Goal: Task Accomplishment & Management: Manage account settings

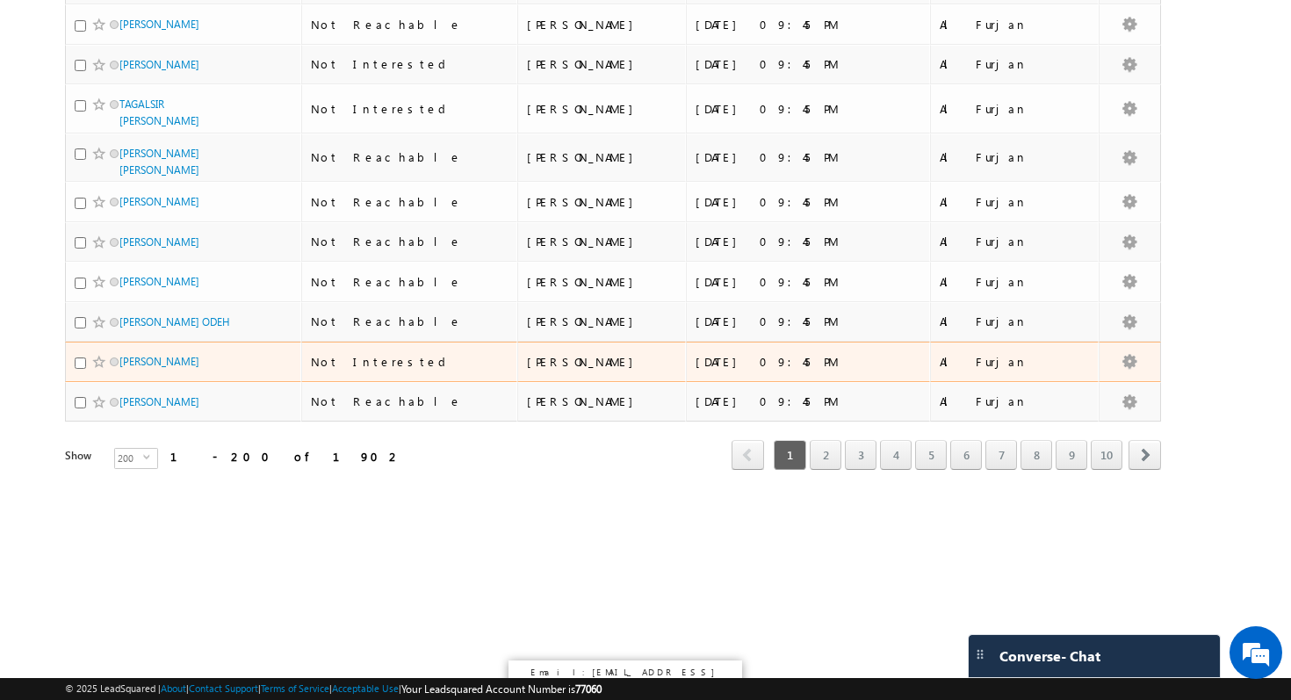
scroll to position [8544, 0]
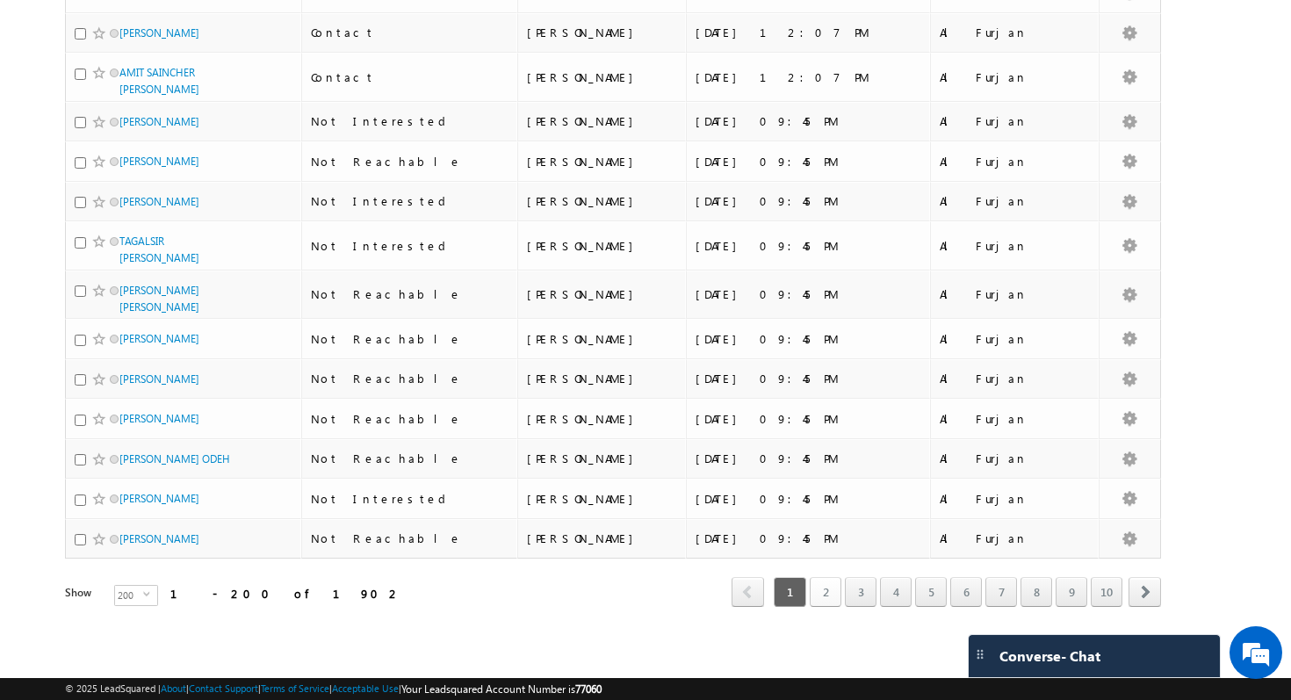
click at [823, 580] on link "2" at bounding box center [826, 592] width 32 height 30
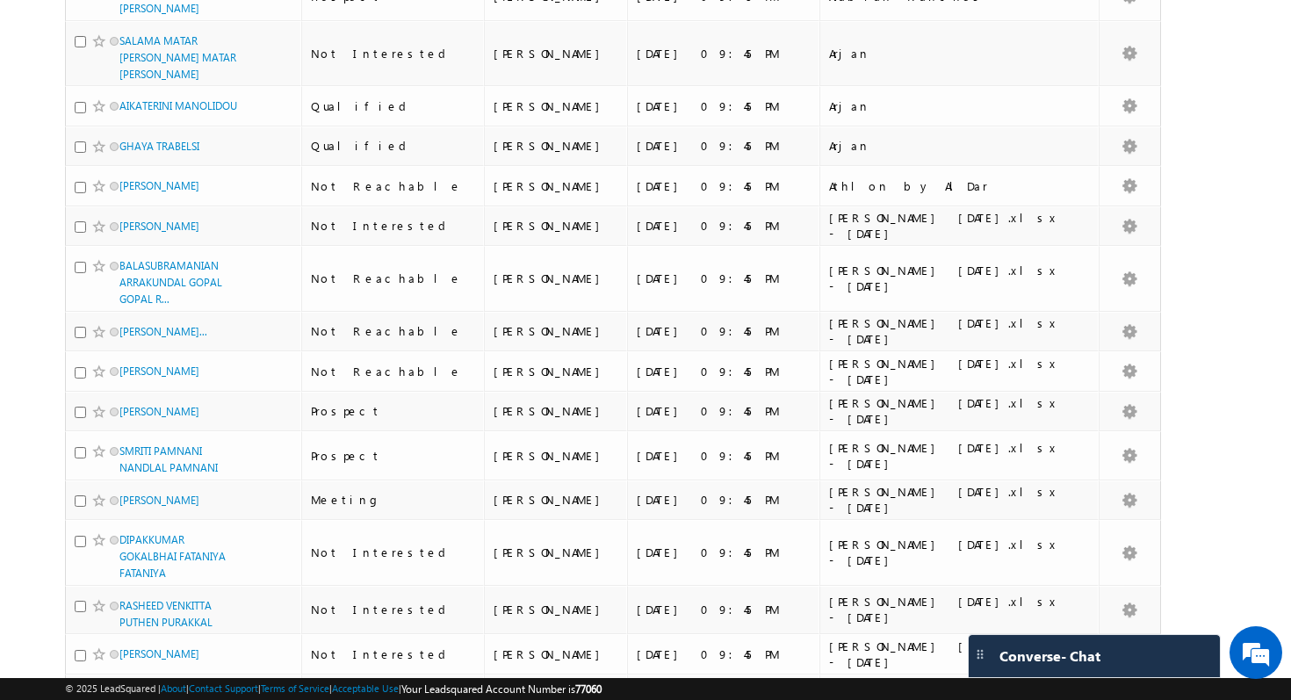
scroll to position [0, 0]
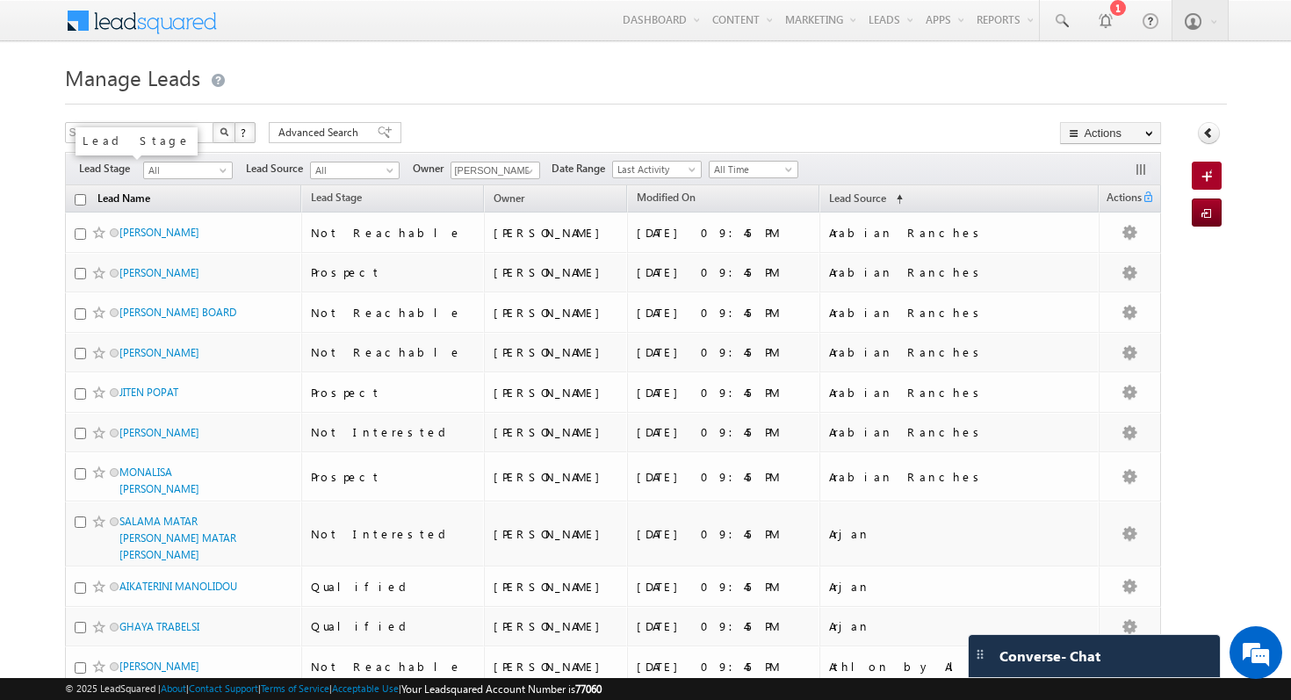
drag, startPoint x: 76, startPoint y: 234, endPoint x: 92, endPoint y: 206, distance: 31.5
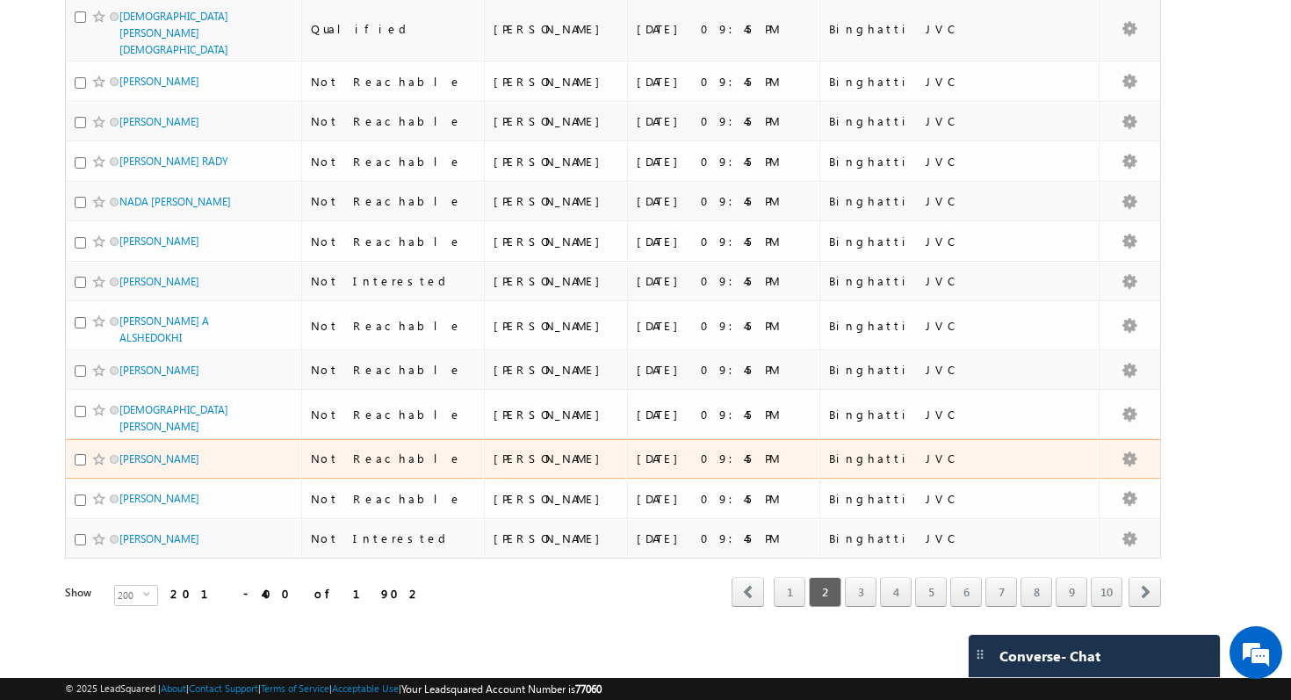
scroll to position [8941, 0]
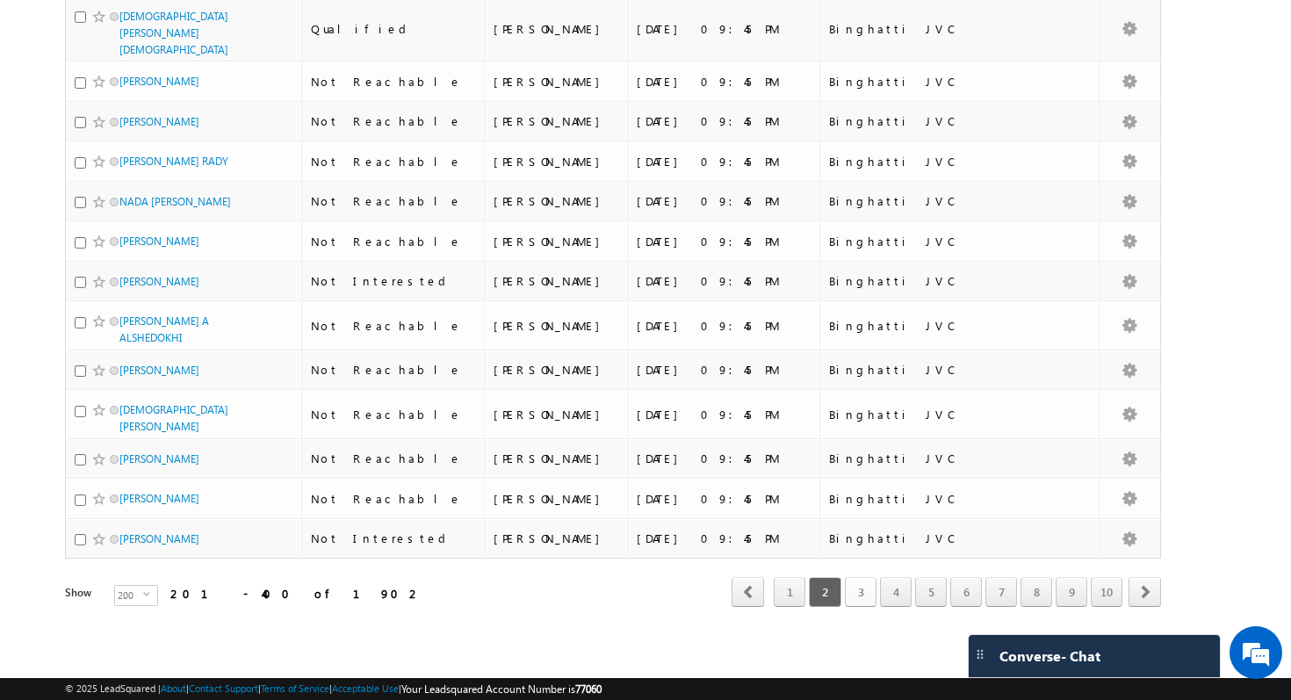
click at [869, 581] on link "3" at bounding box center [861, 592] width 32 height 30
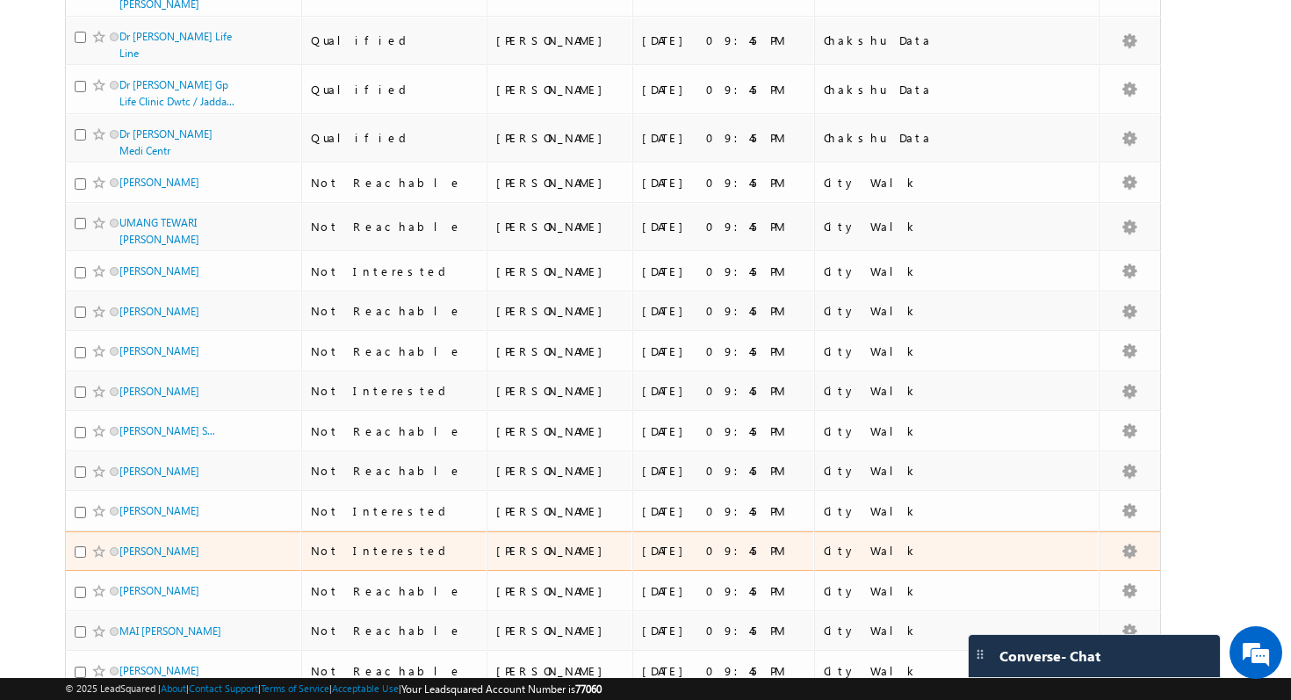
scroll to position [0, 0]
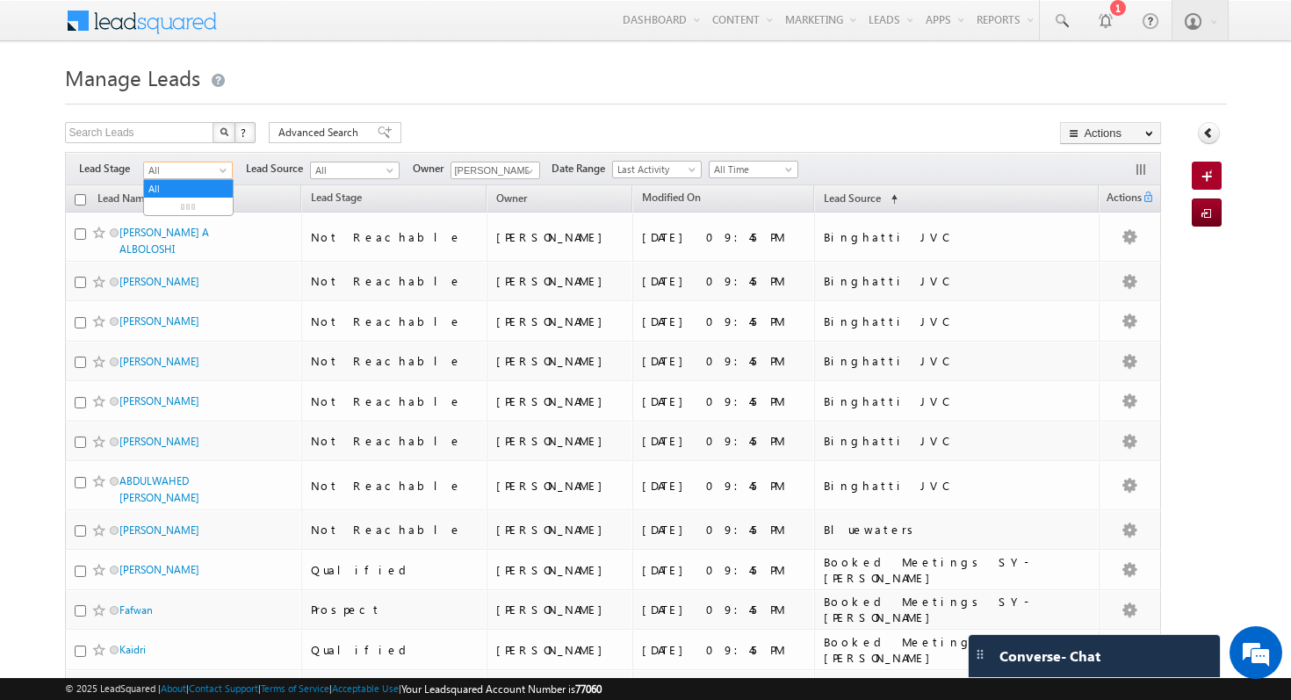
click at [195, 169] on span "All" at bounding box center [185, 170] width 83 height 16
click at [198, 233] on li "Qualified" at bounding box center [188, 242] width 89 height 18
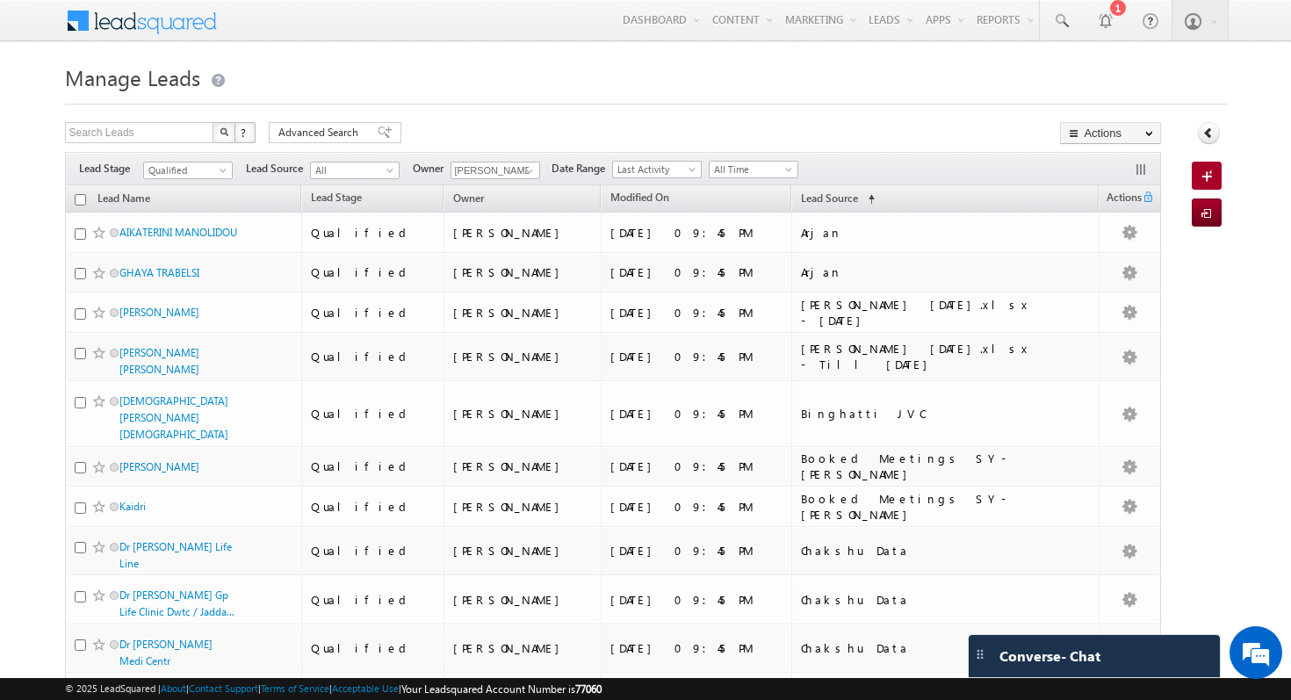
click at [79, 202] on input "checkbox" at bounding box center [80, 199] width 11 height 11
checkbox input "true"
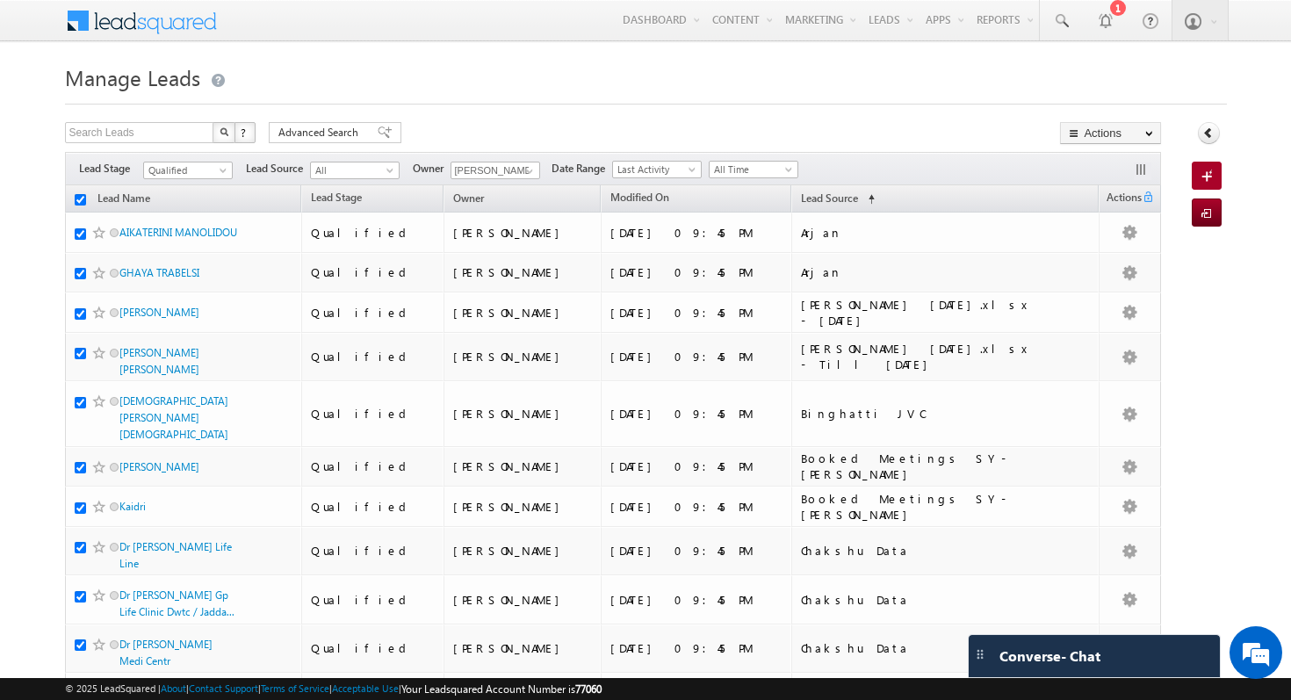
checkbox input "true"
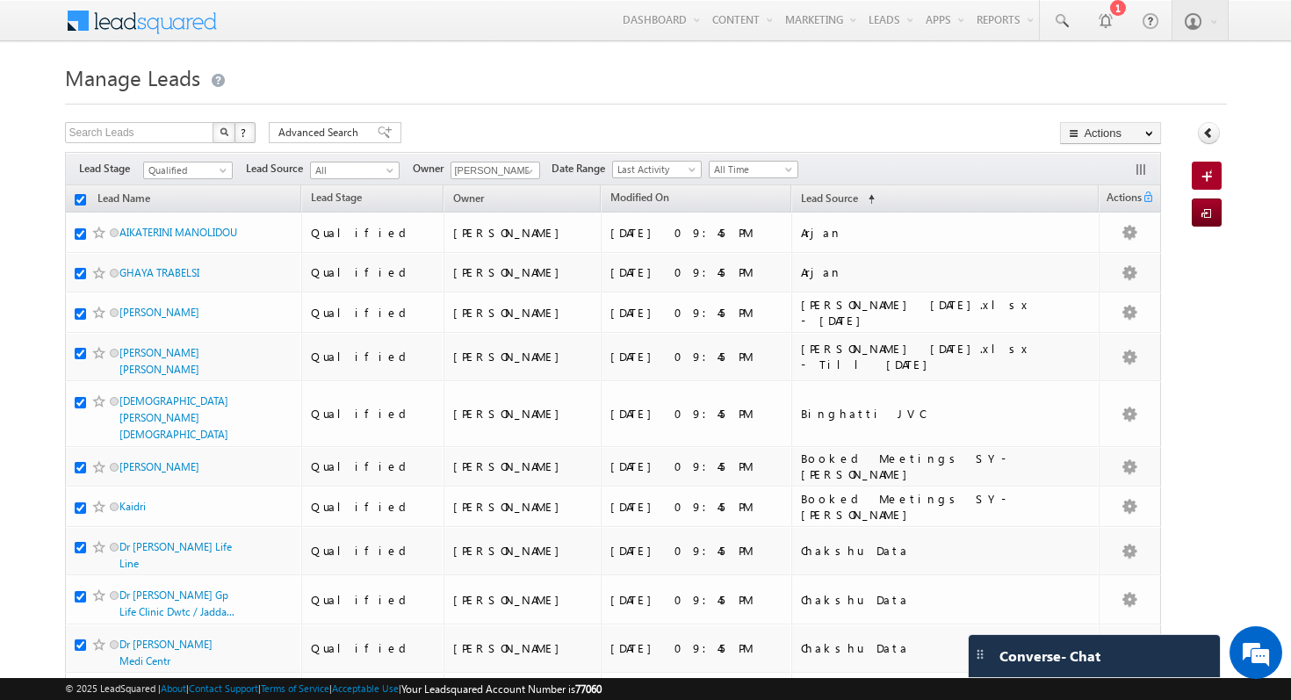
checkbox input "true"
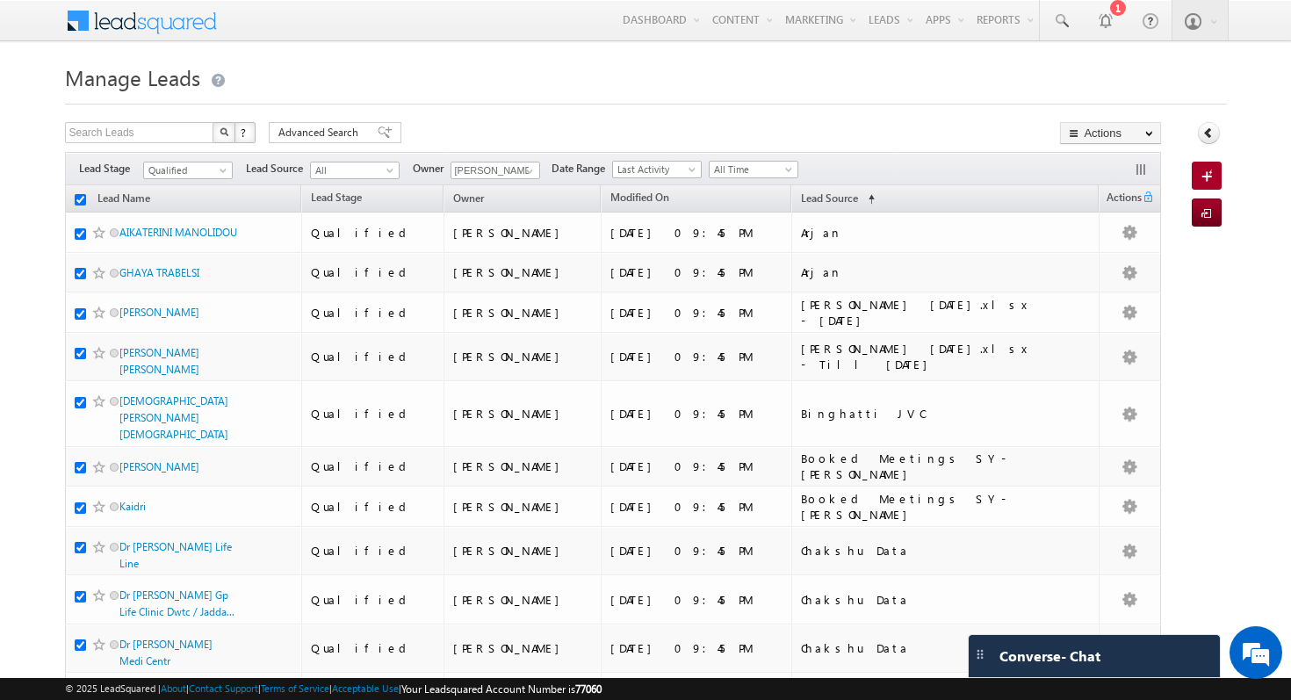
checkbox input "true"
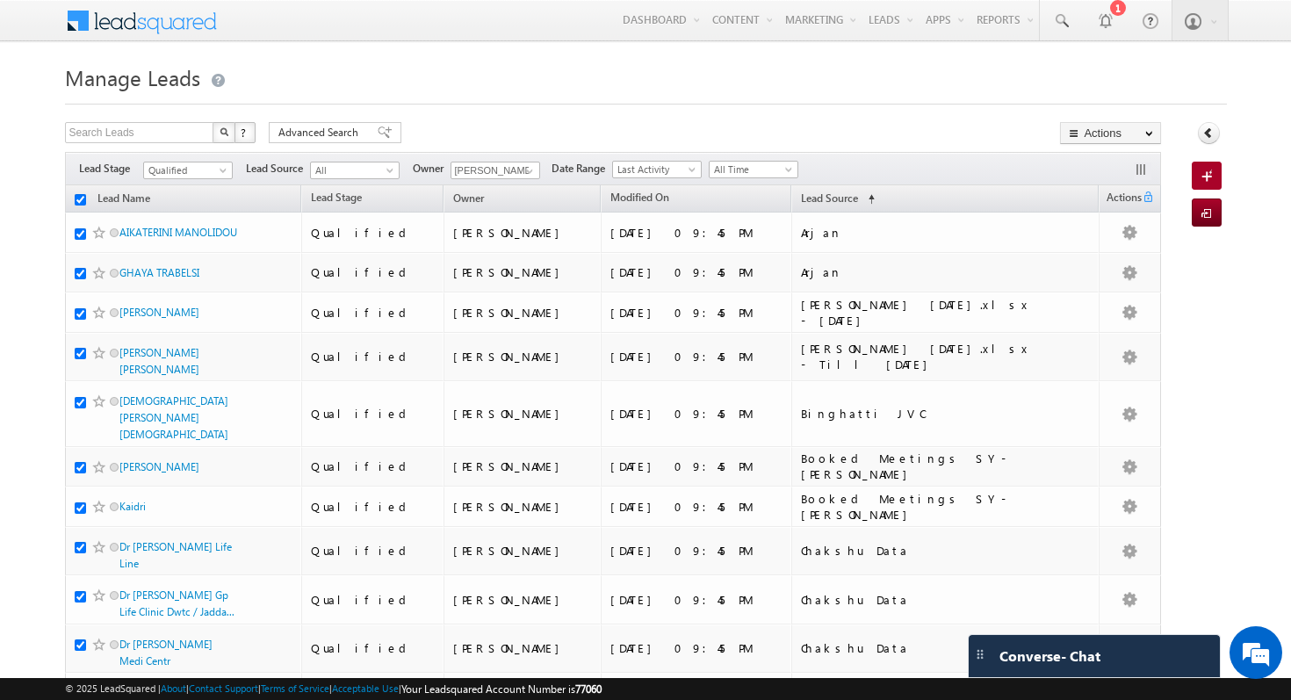
checkbox input "true"
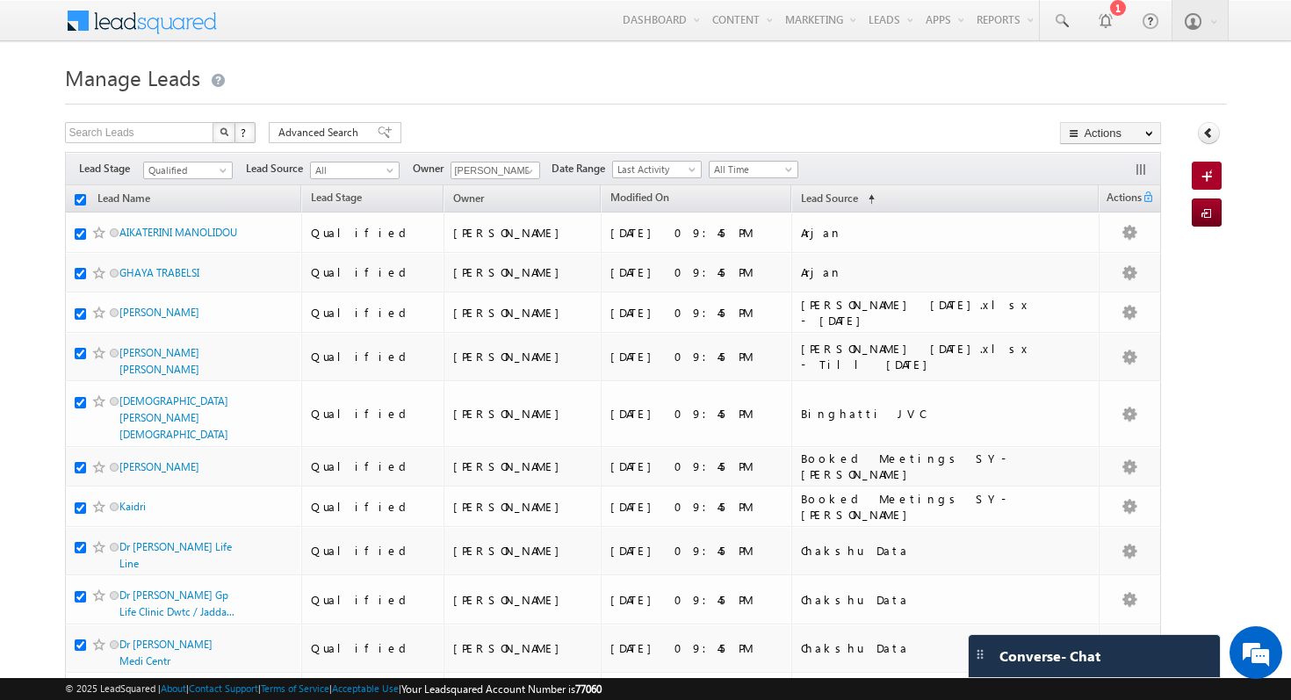
checkbox input "true"
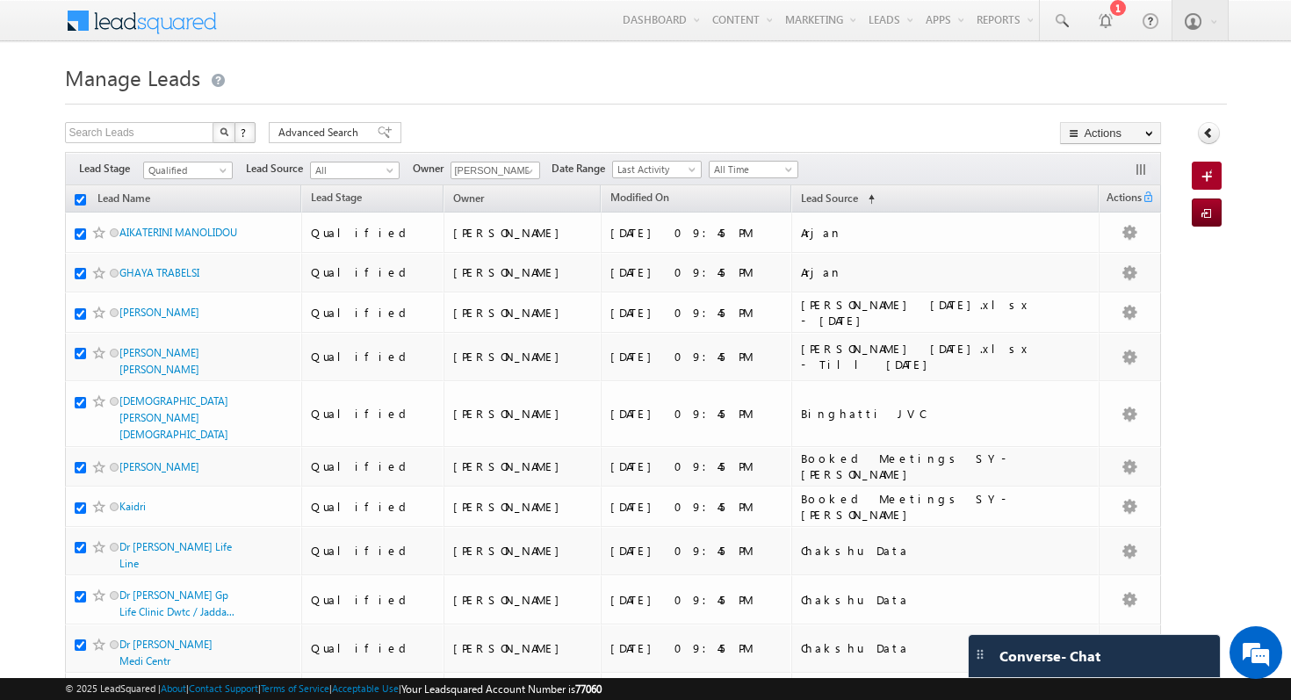
checkbox input "true"
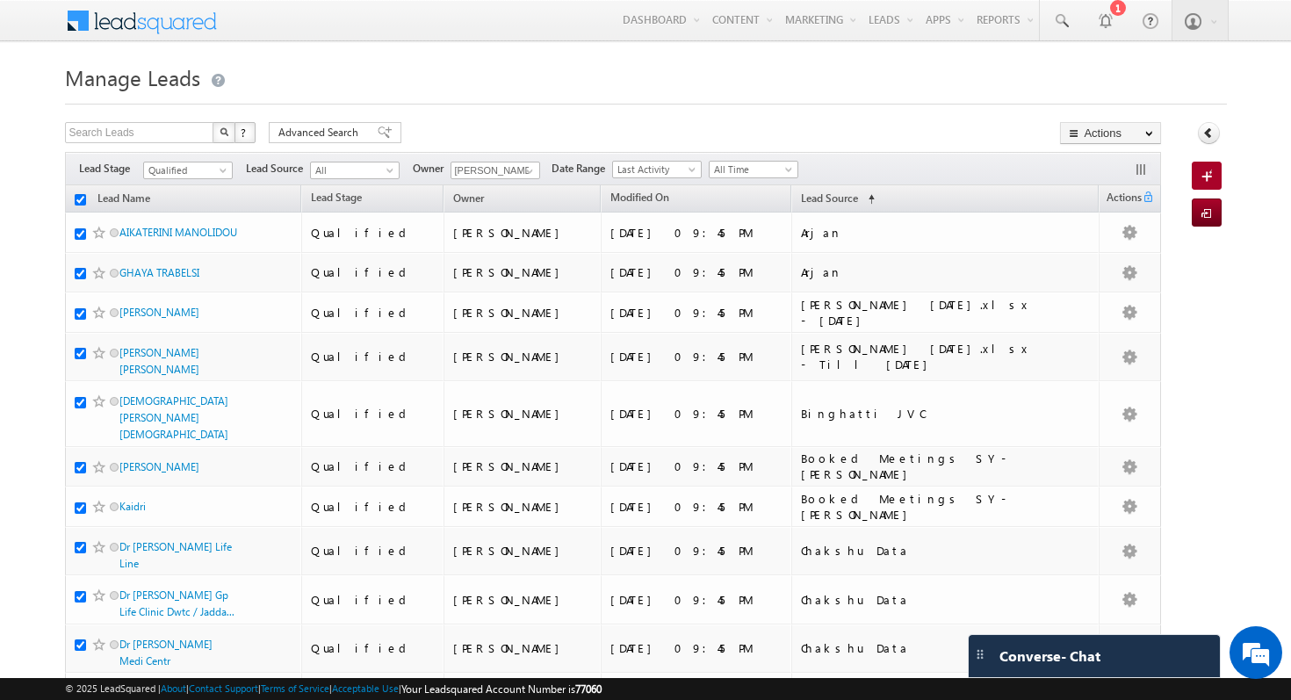
checkbox input "true"
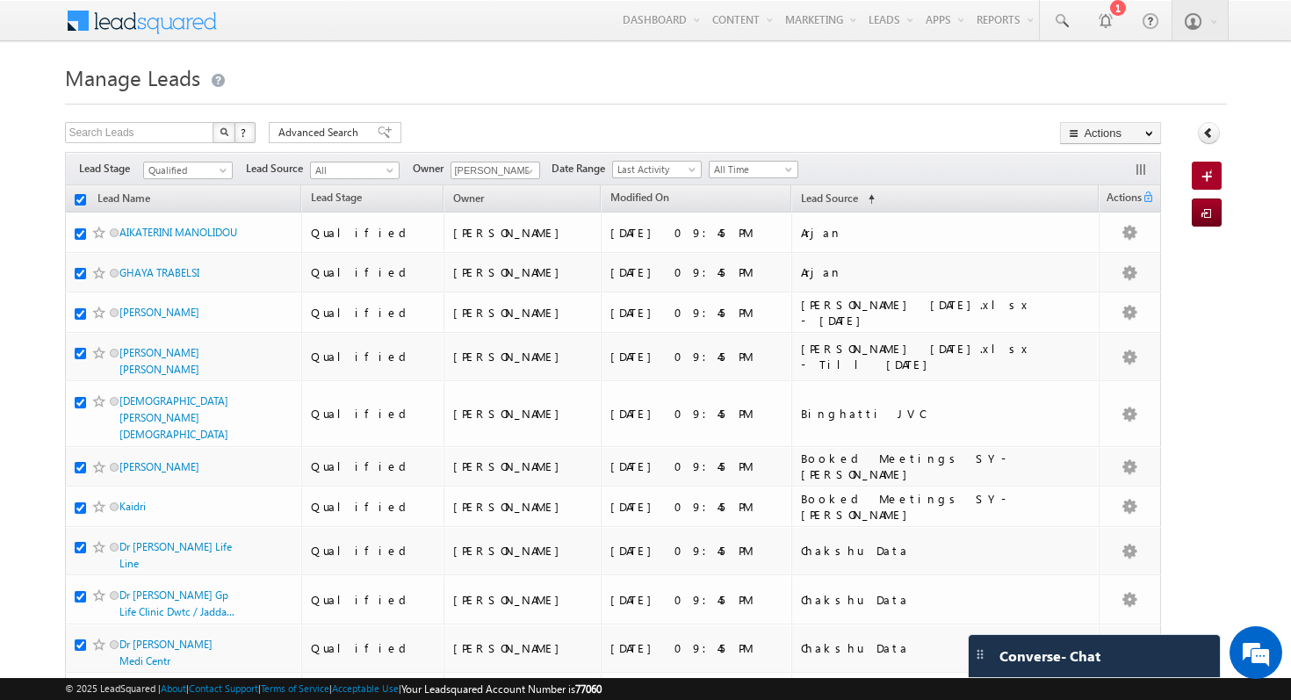
checkbox input "true"
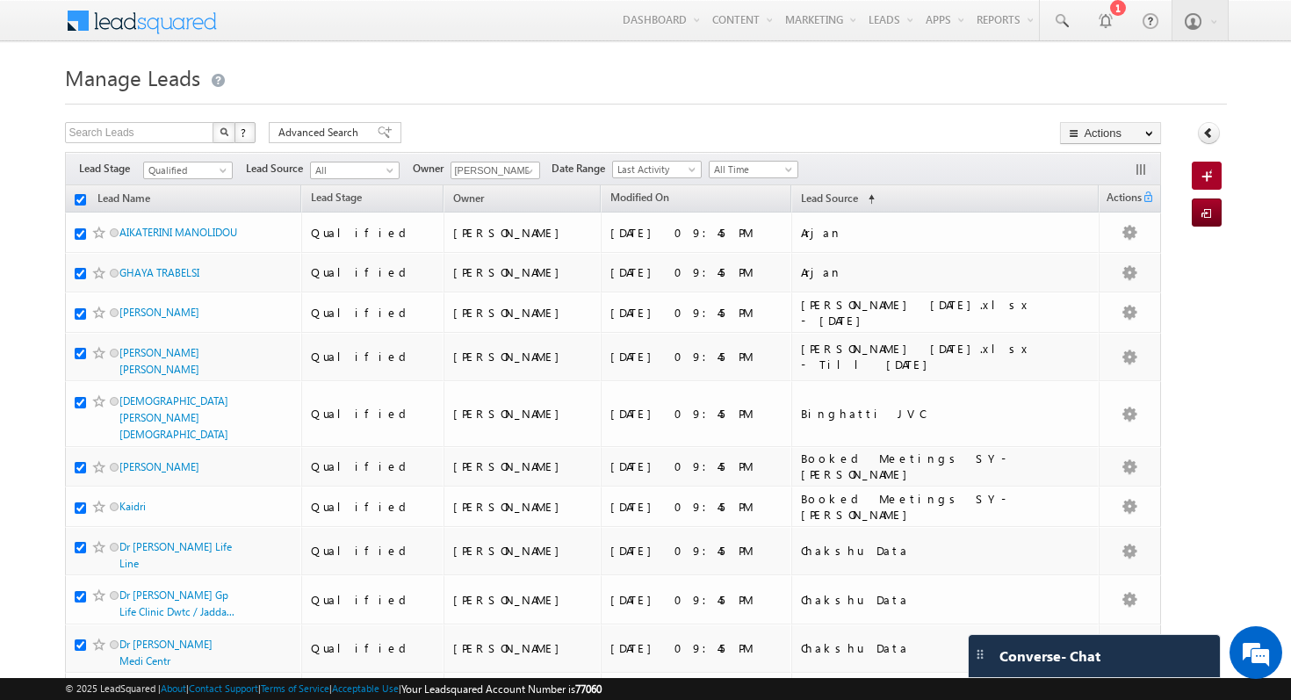
checkbox input "true"
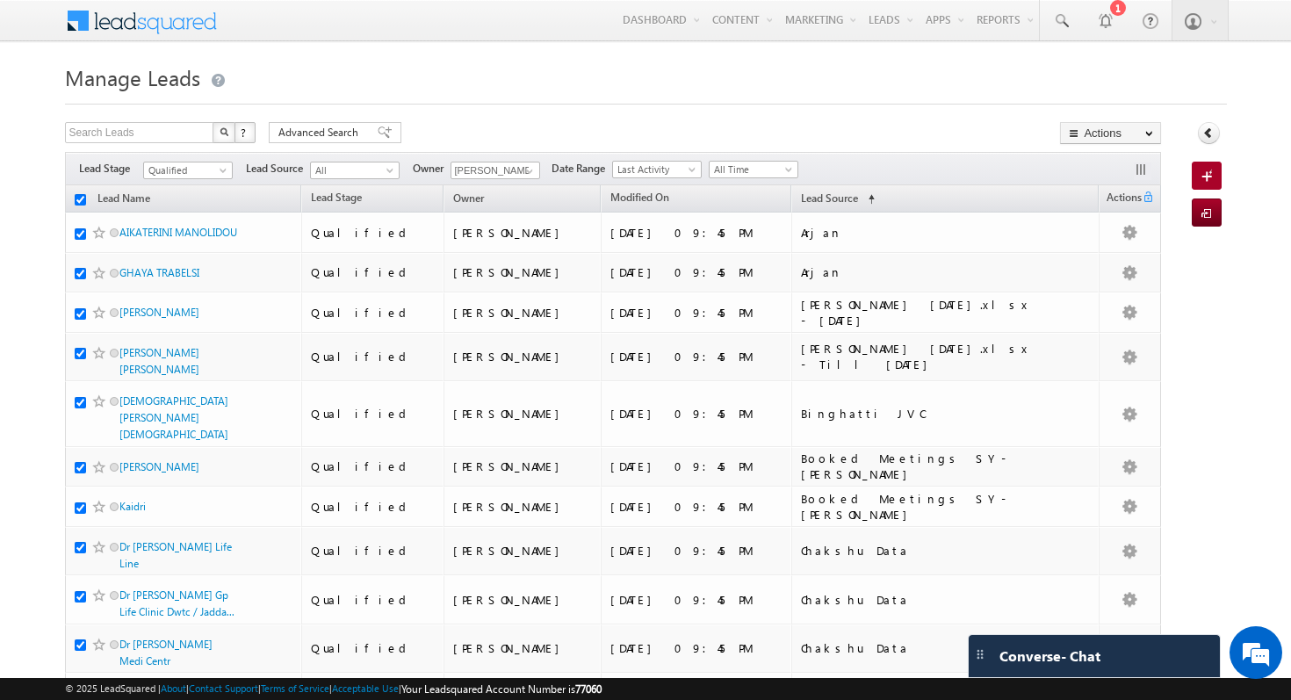
checkbox input "true"
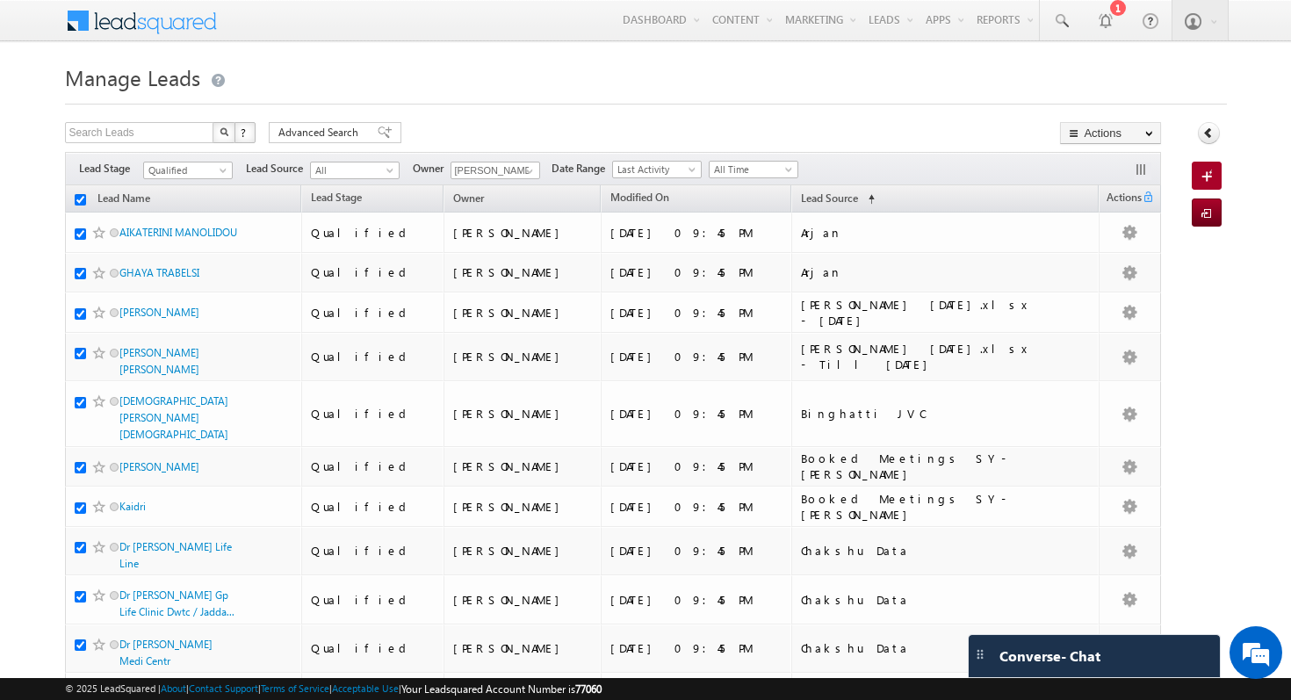
checkbox input "true"
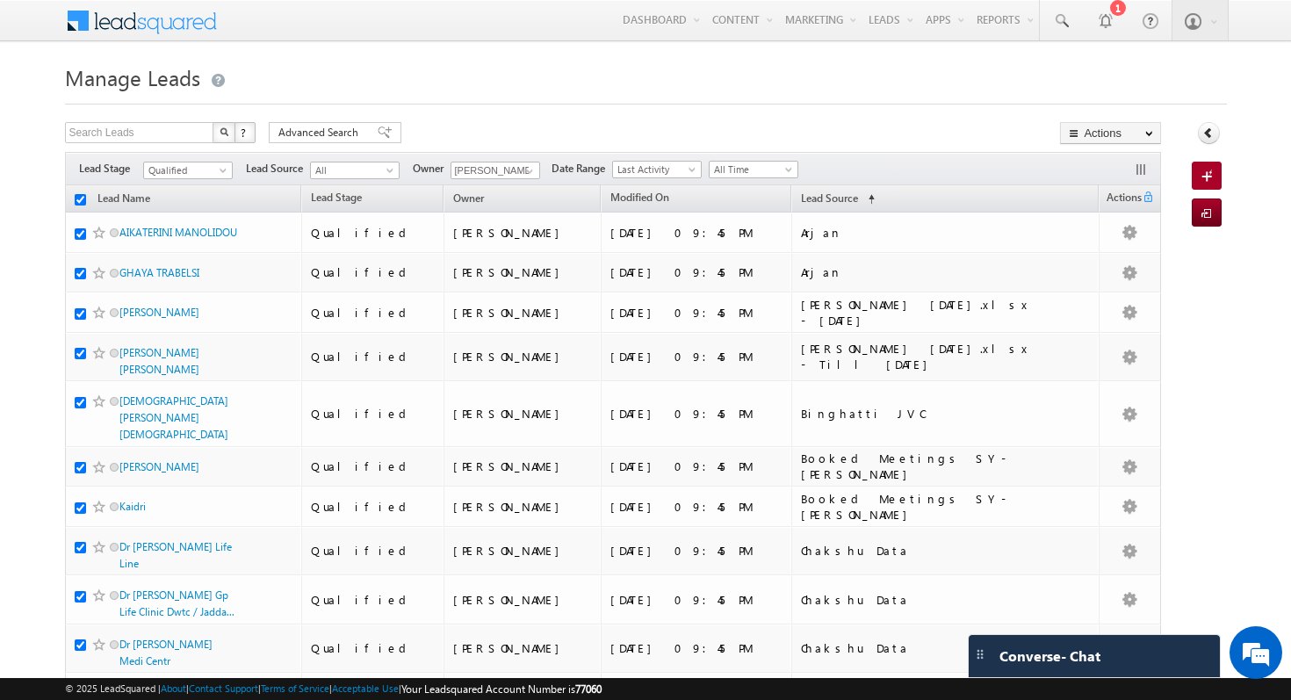
checkbox input "true"
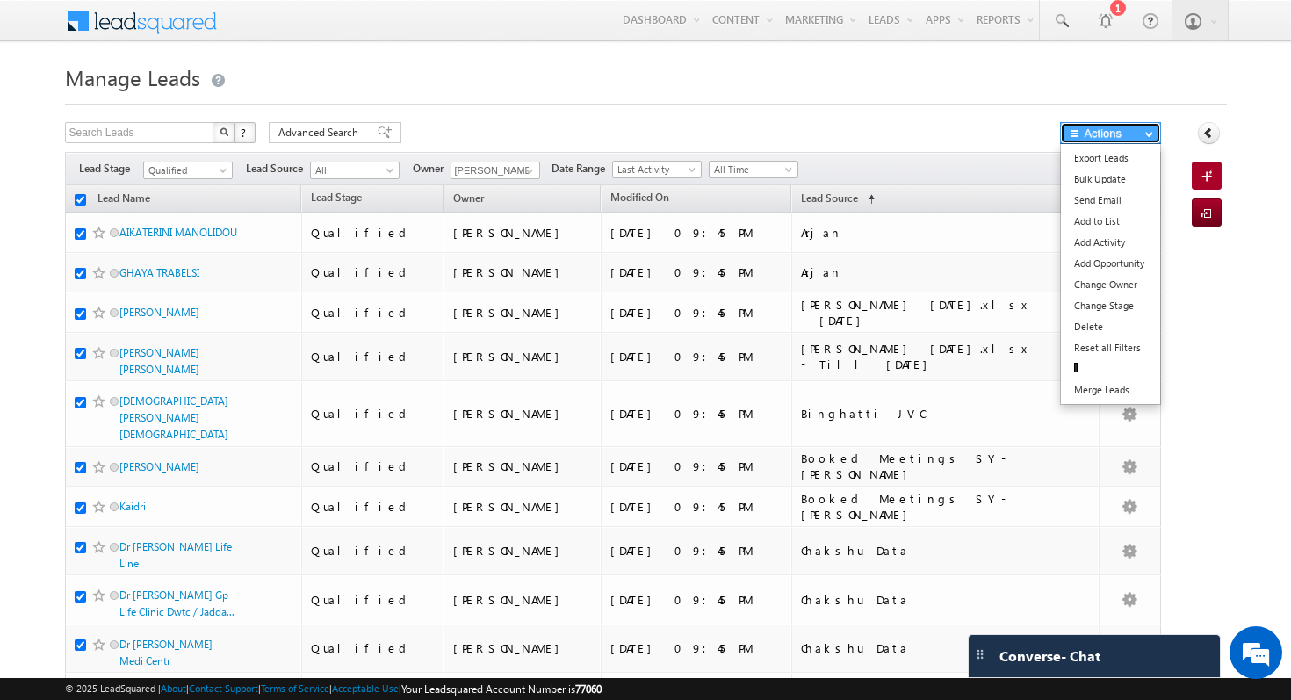
click at [1133, 131] on button "Actions" at bounding box center [1110, 133] width 101 height 22
click at [1126, 288] on link "Change Owner" at bounding box center [1110, 284] width 99 height 21
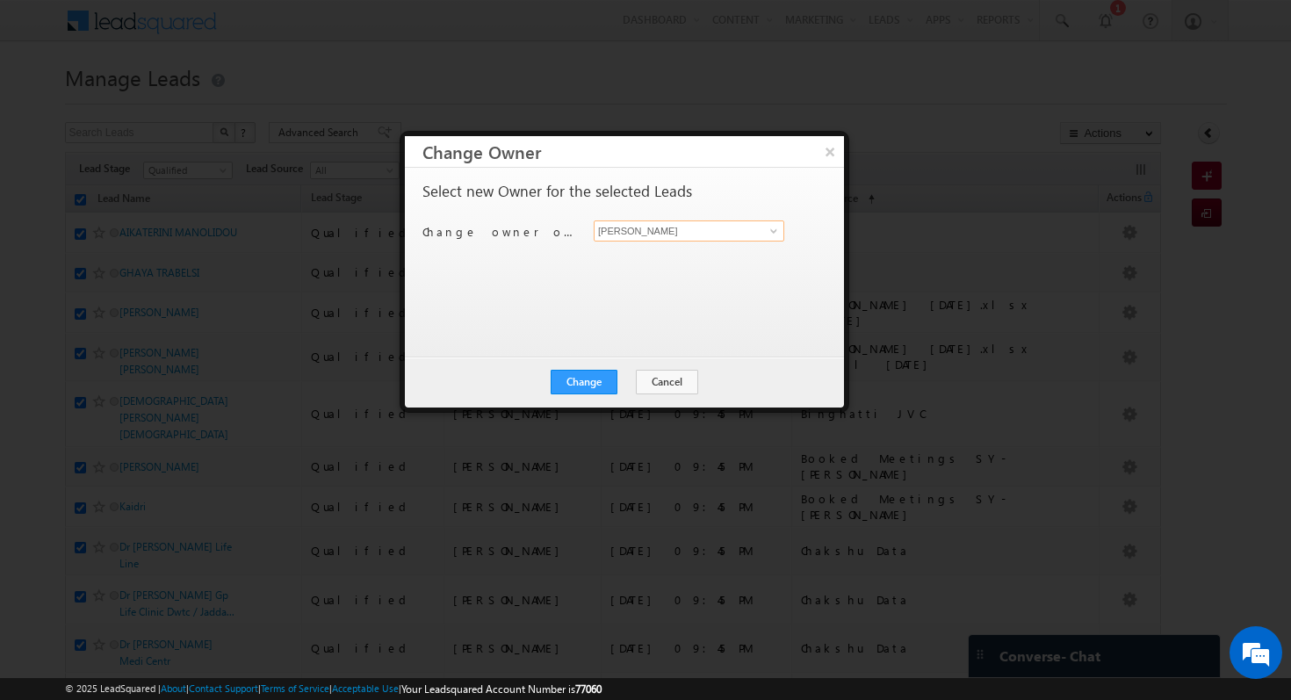
click at [680, 229] on input "[PERSON_NAME]" at bounding box center [689, 230] width 191 height 21
click at [773, 232] on span at bounding box center [774, 231] width 14 height 14
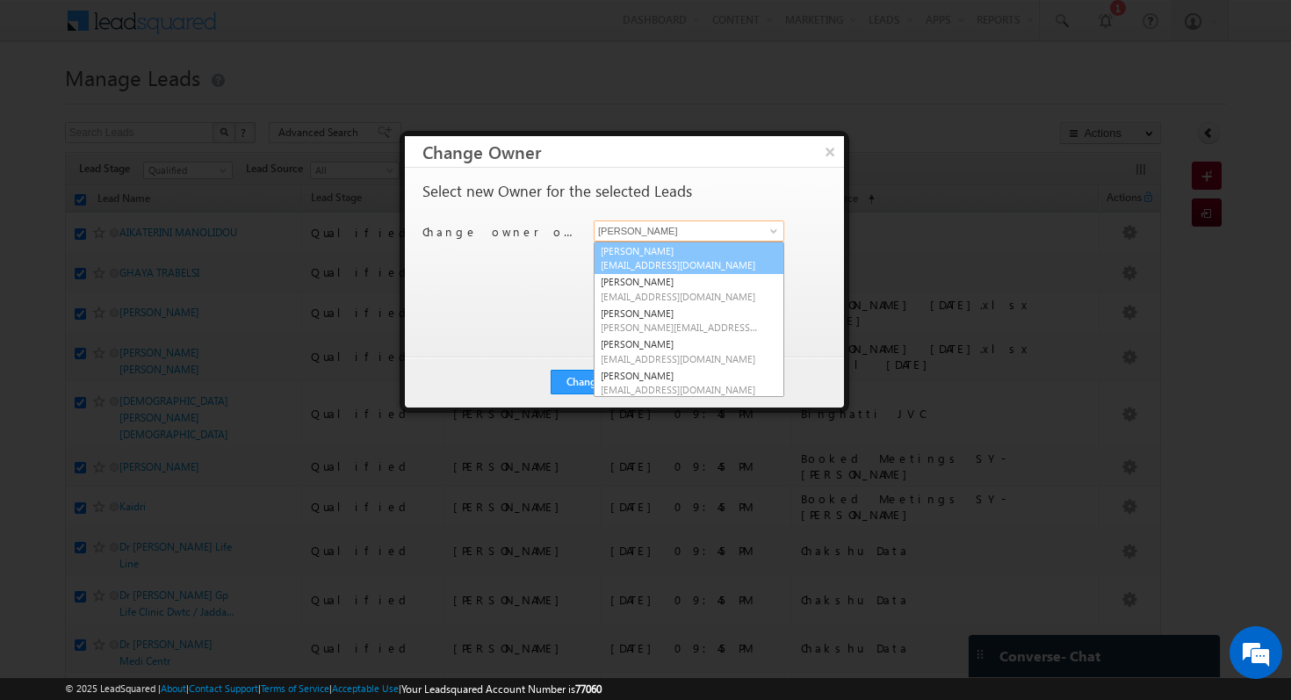
click at [724, 255] on link "[PERSON_NAME] [EMAIL_ADDRESS][DOMAIN_NAME]" at bounding box center [689, 257] width 191 height 33
type input "[PERSON_NAME]"
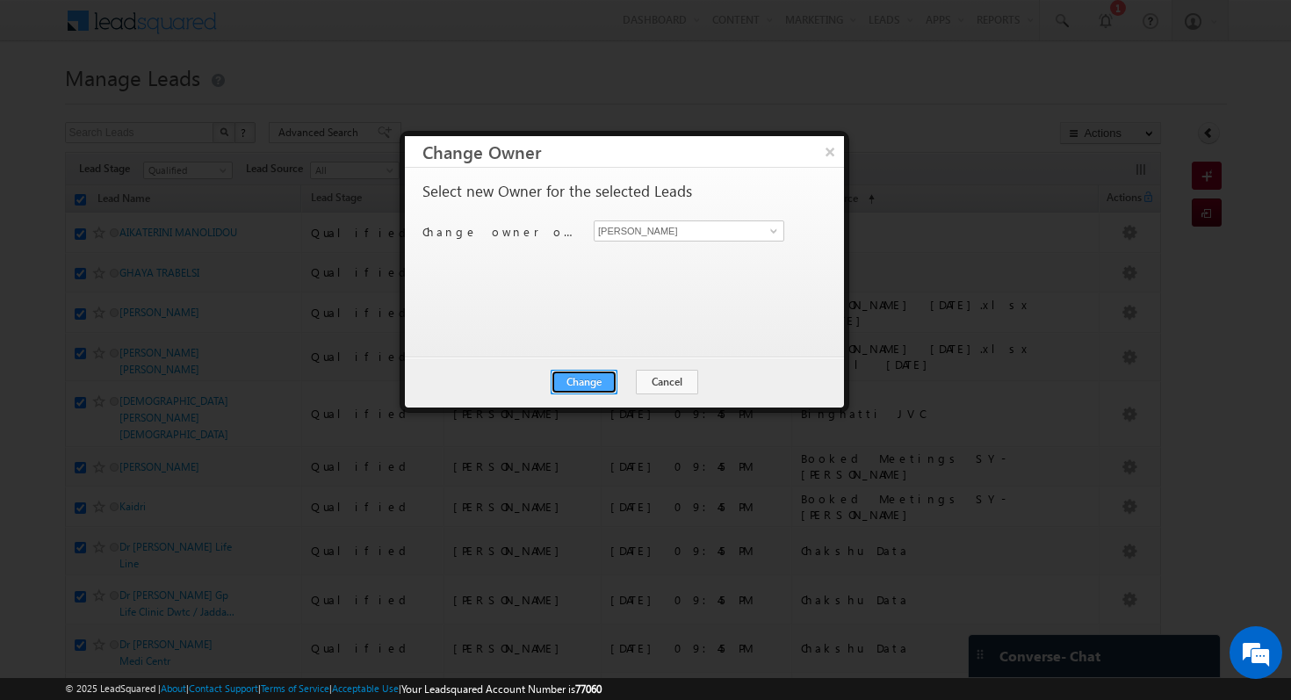
click at [583, 384] on button "Change" at bounding box center [584, 382] width 67 height 25
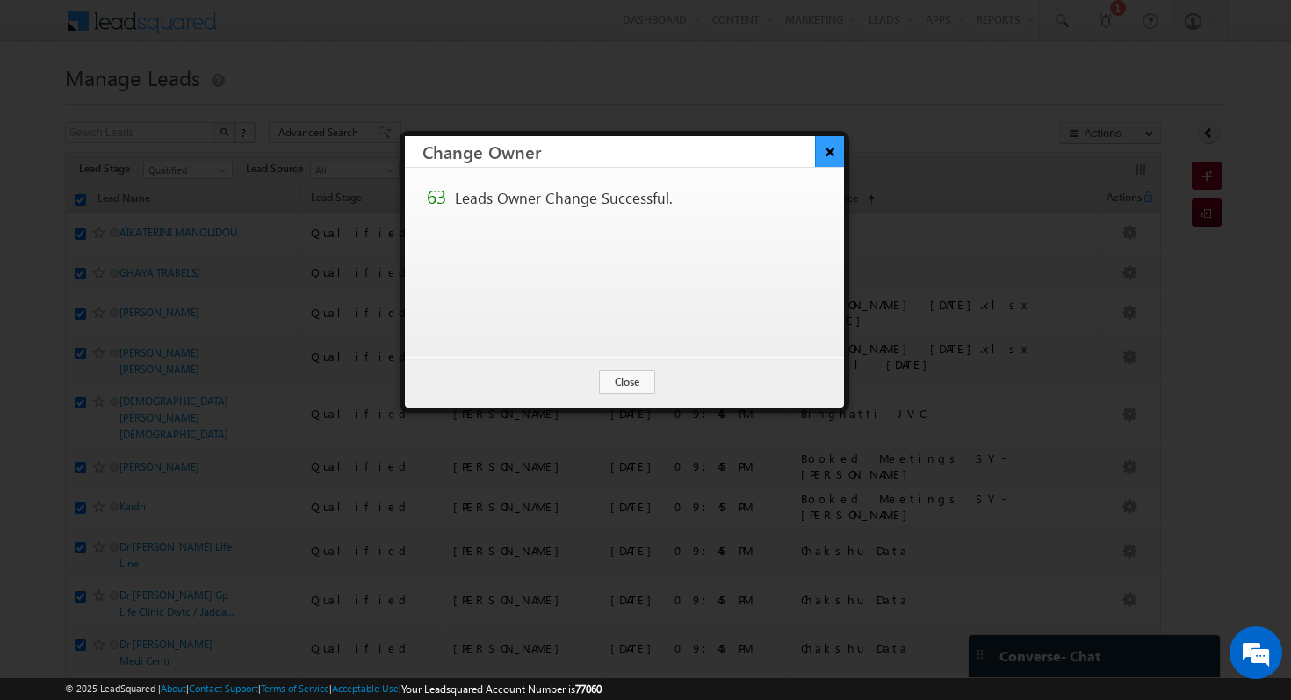
click at [834, 157] on button "×" at bounding box center [829, 151] width 29 height 31
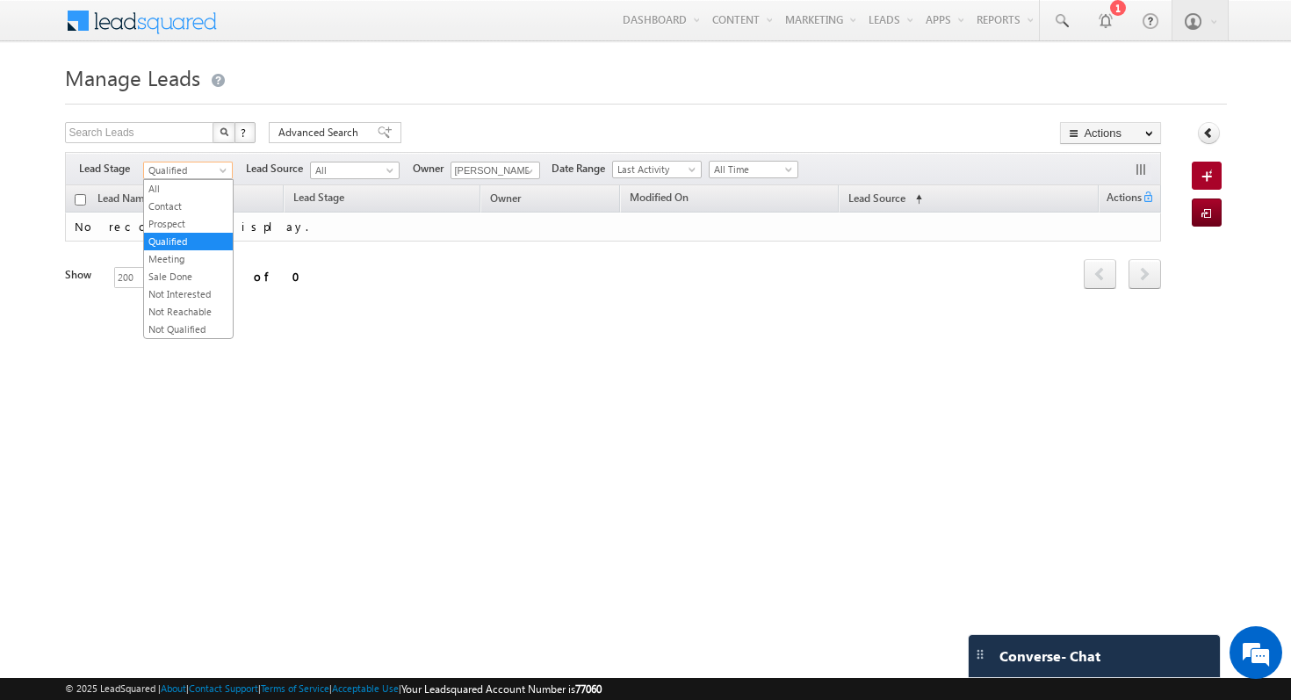
click at [224, 163] on span "Qualified" at bounding box center [185, 170] width 83 height 16
click at [194, 265] on link "Meeting" at bounding box center [188, 259] width 89 height 16
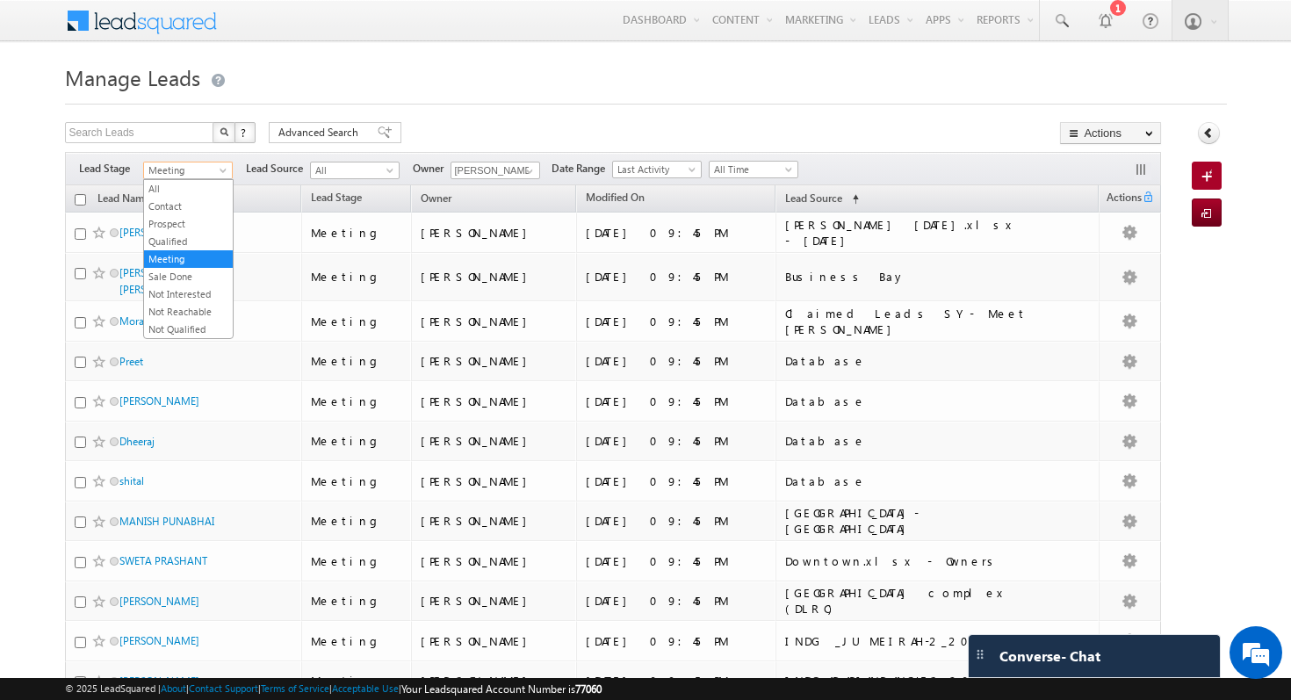
click at [218, 173] on span at bounding box center [225, 174] width 14 height 14
click at [189, 221] on link "Prospect" at bounding box center [188, 224] width 89 height 16
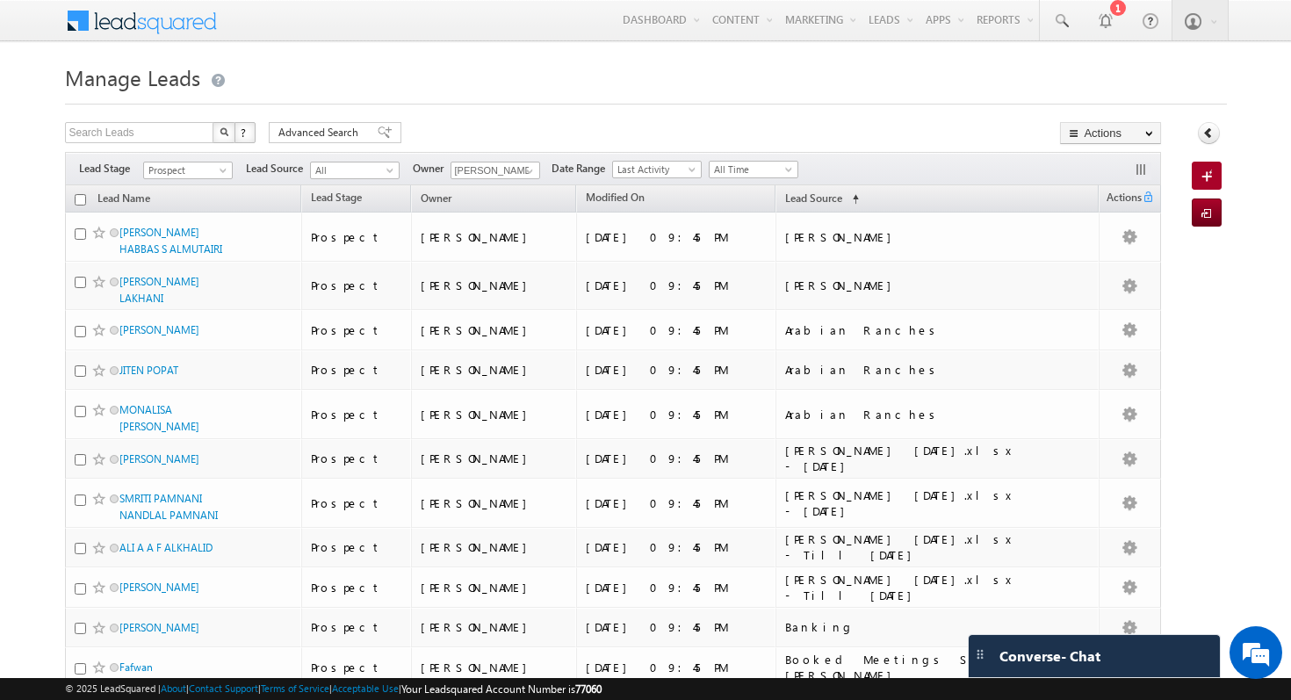
click at [83, 201] on input "checkbox" at bounding box center [80, 199] width 11 height 11
checkbox input "true"
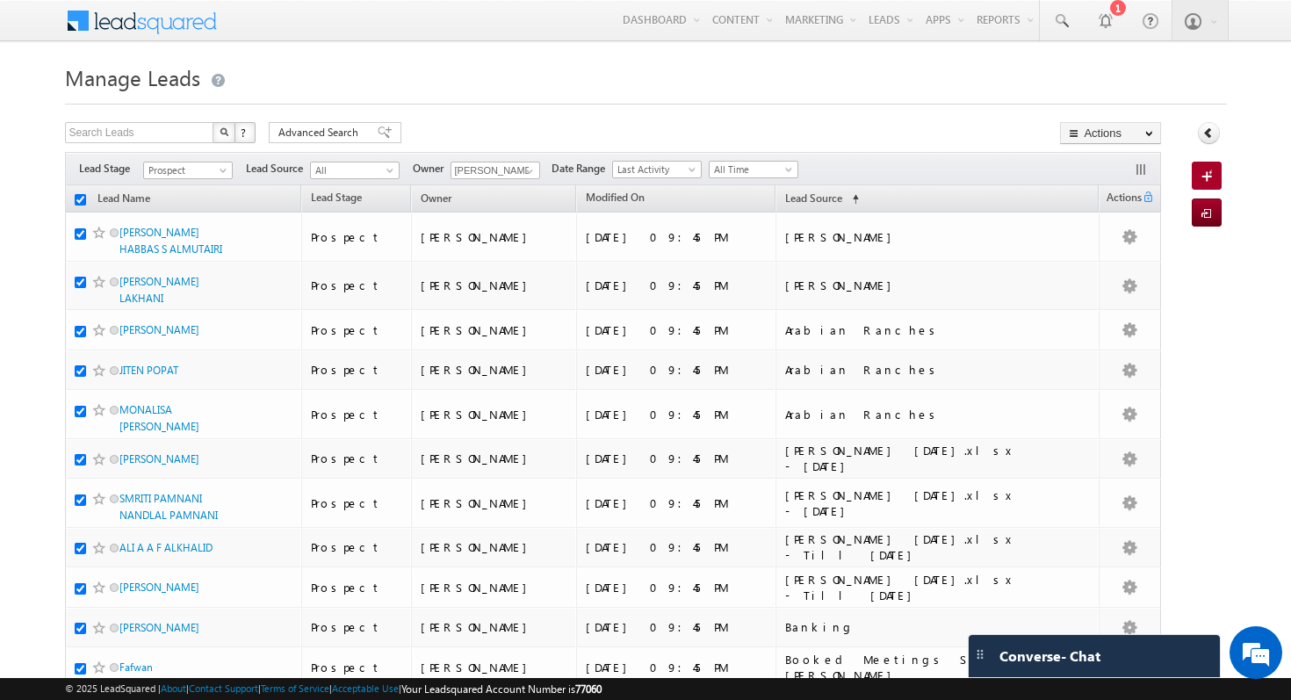
checkbox input "true"
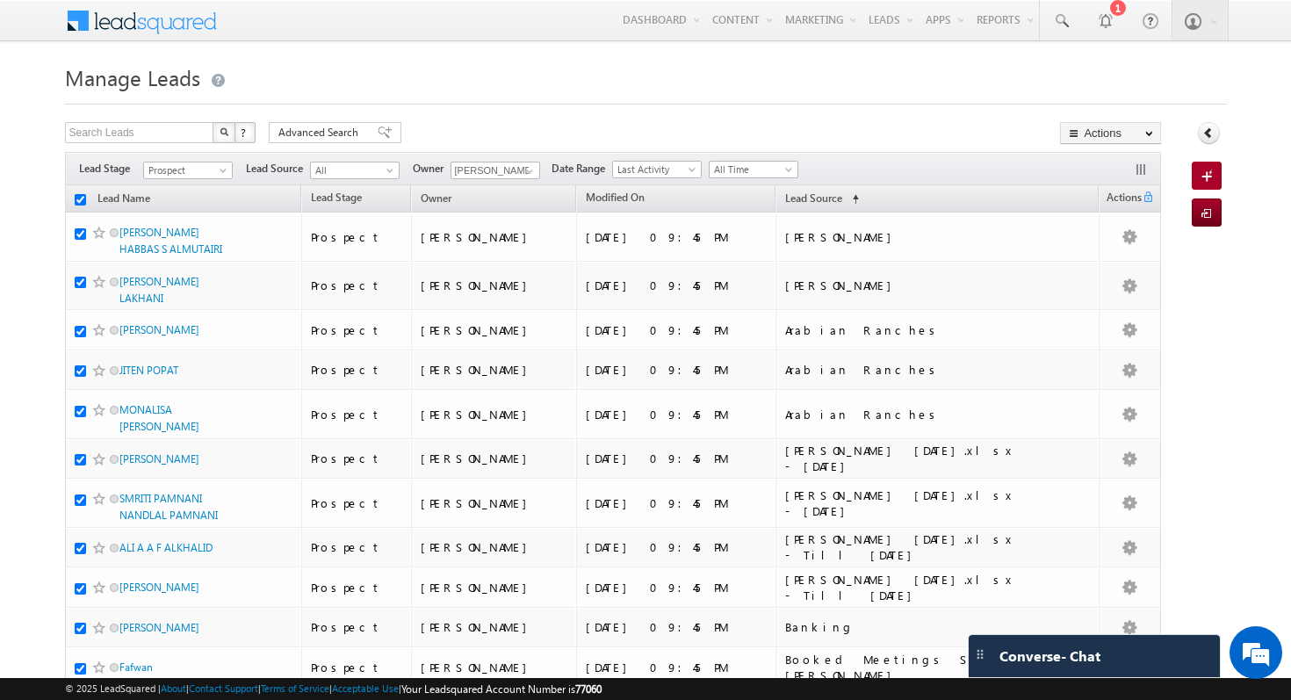
checkbox input "true"
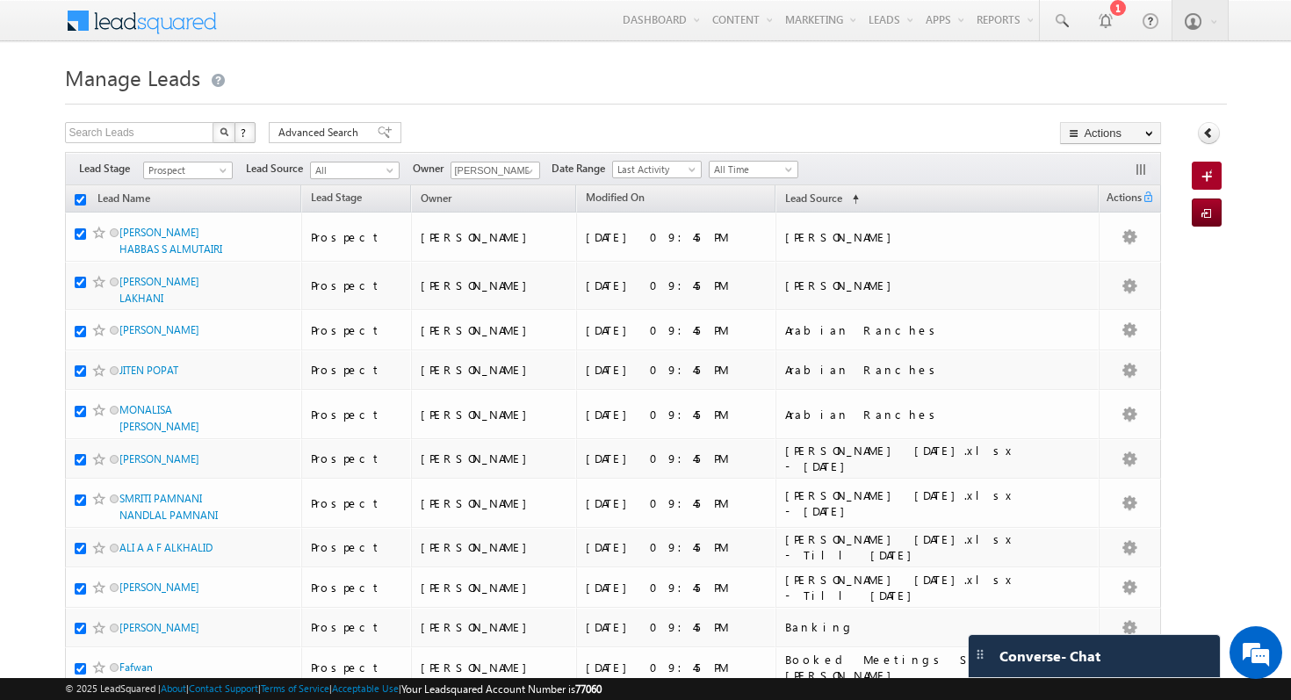
checkbox input "true"
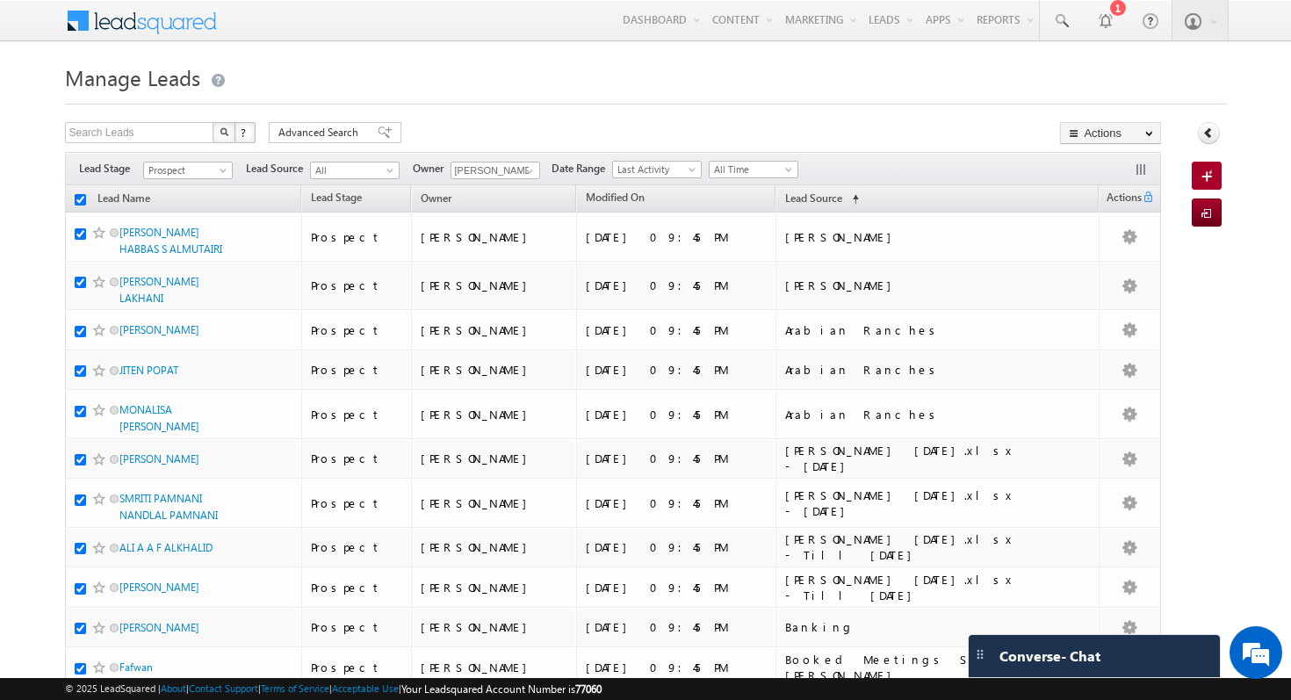
checkbox input "true"
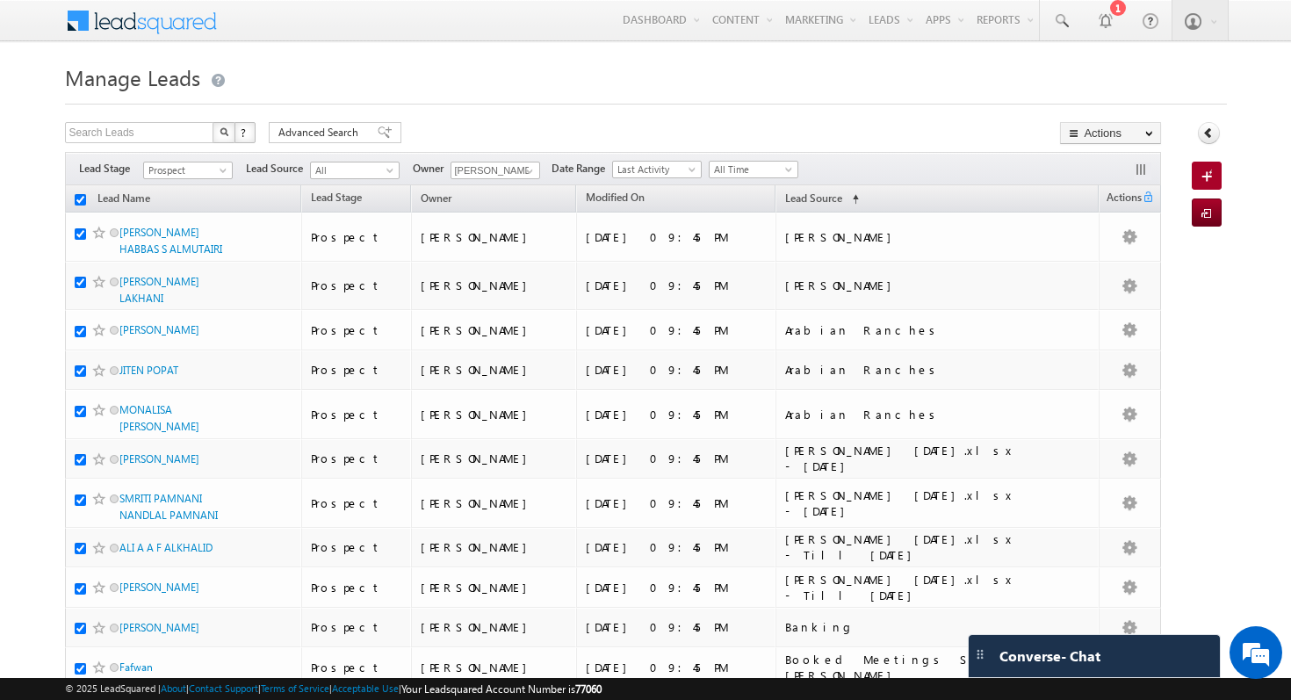
checkbox input "true"
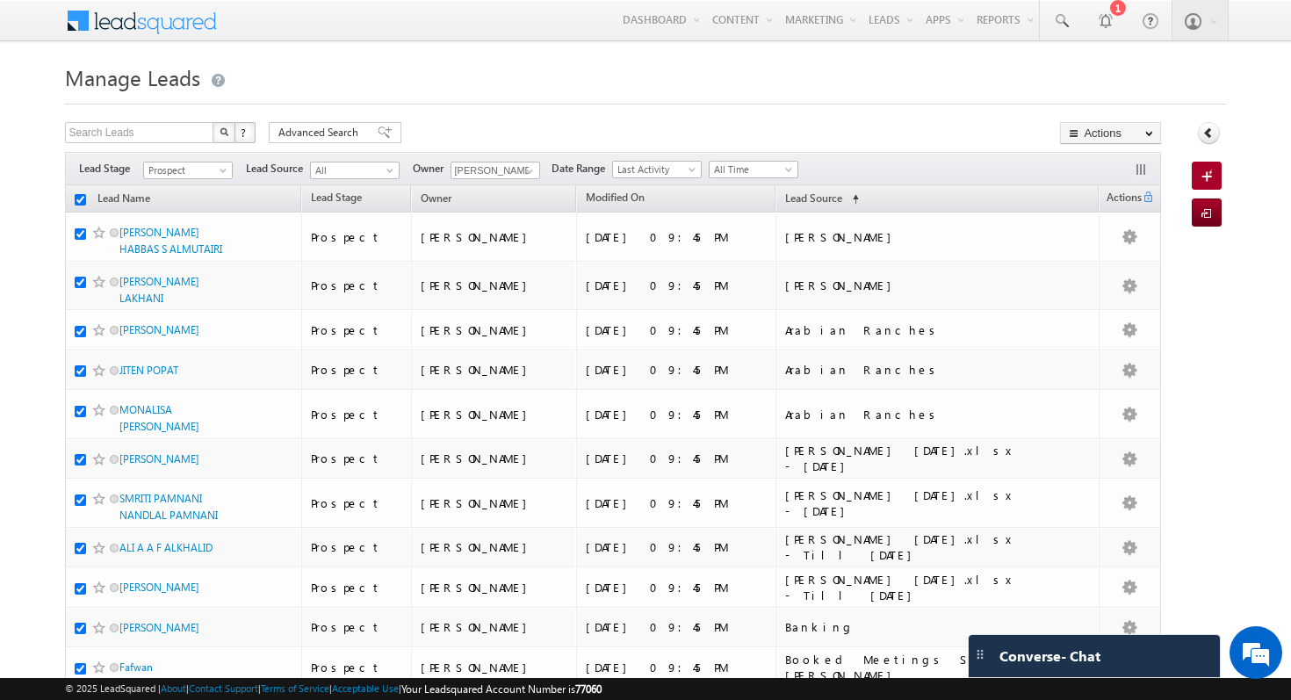
checkbox input "true"
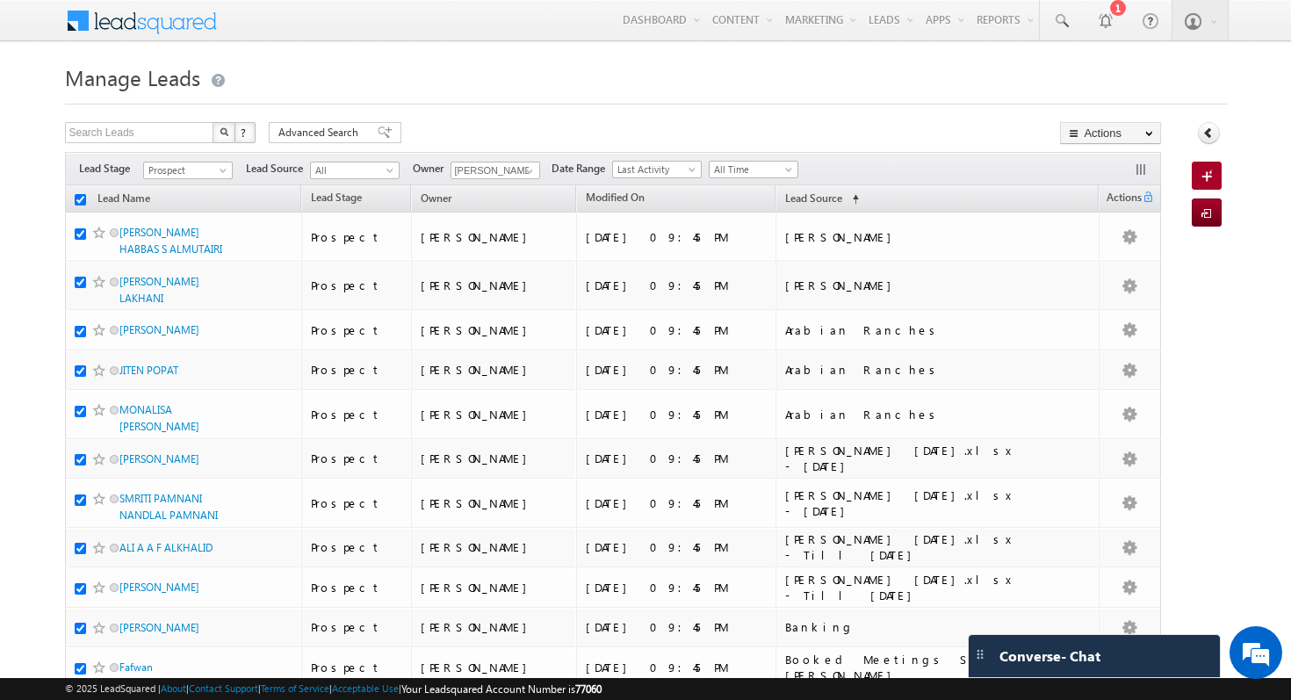
checkbox input "true"
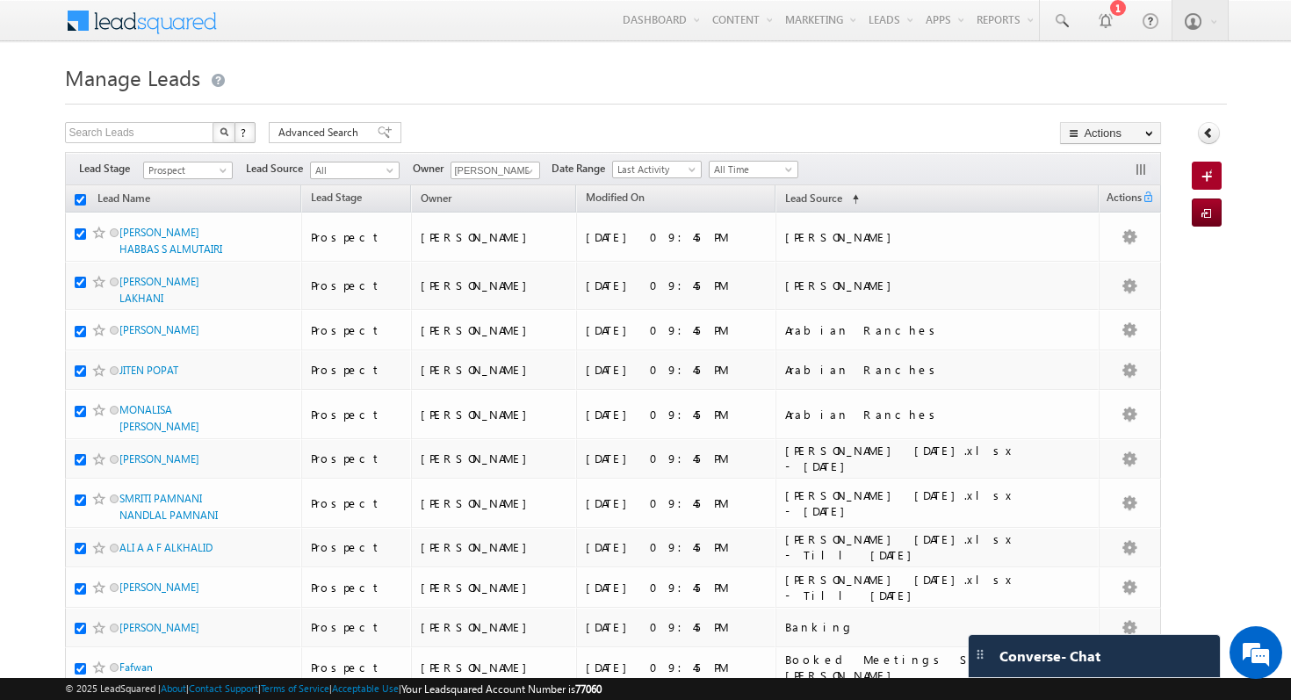
checkbox input "true"
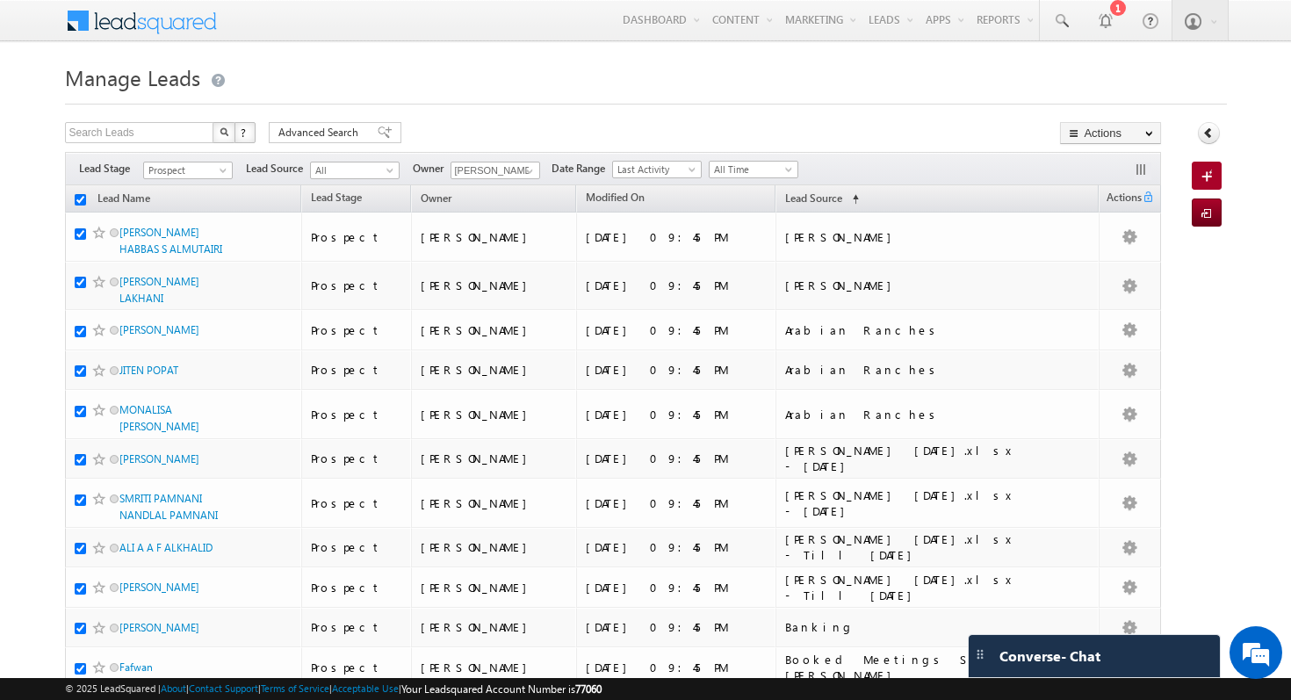
checkbox input "true"
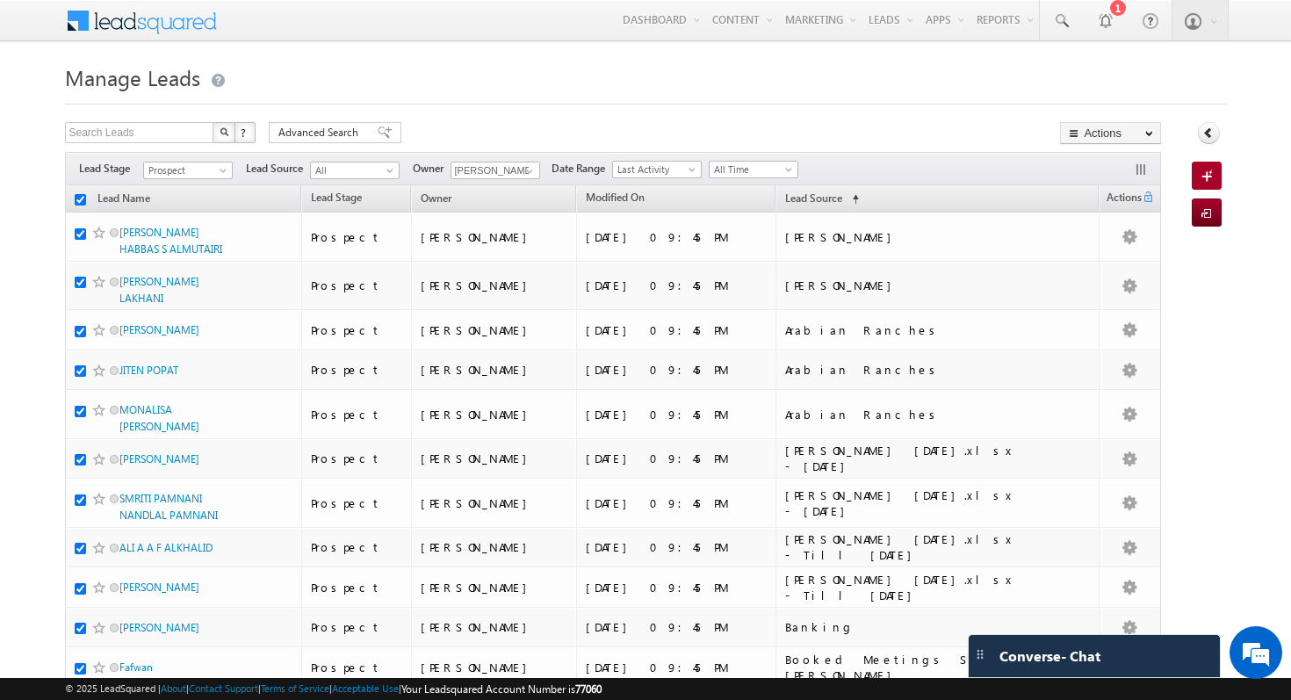
checkbox input "true"
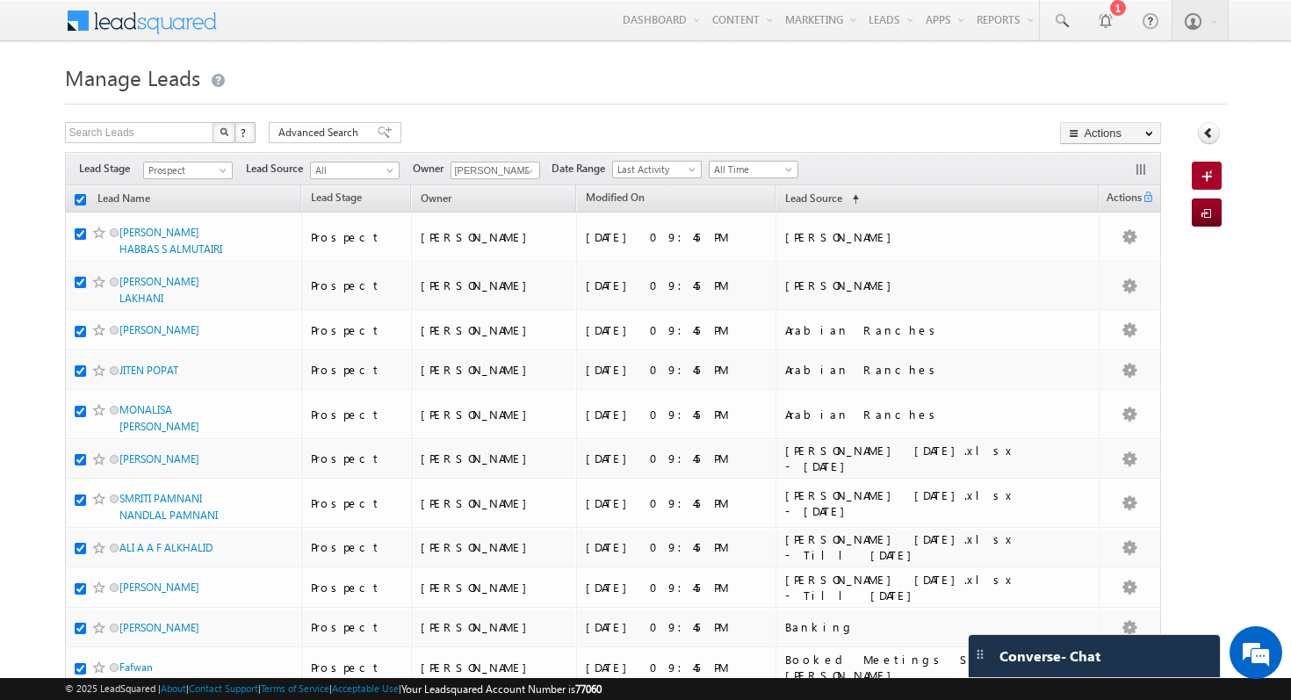
checkbox input "true"
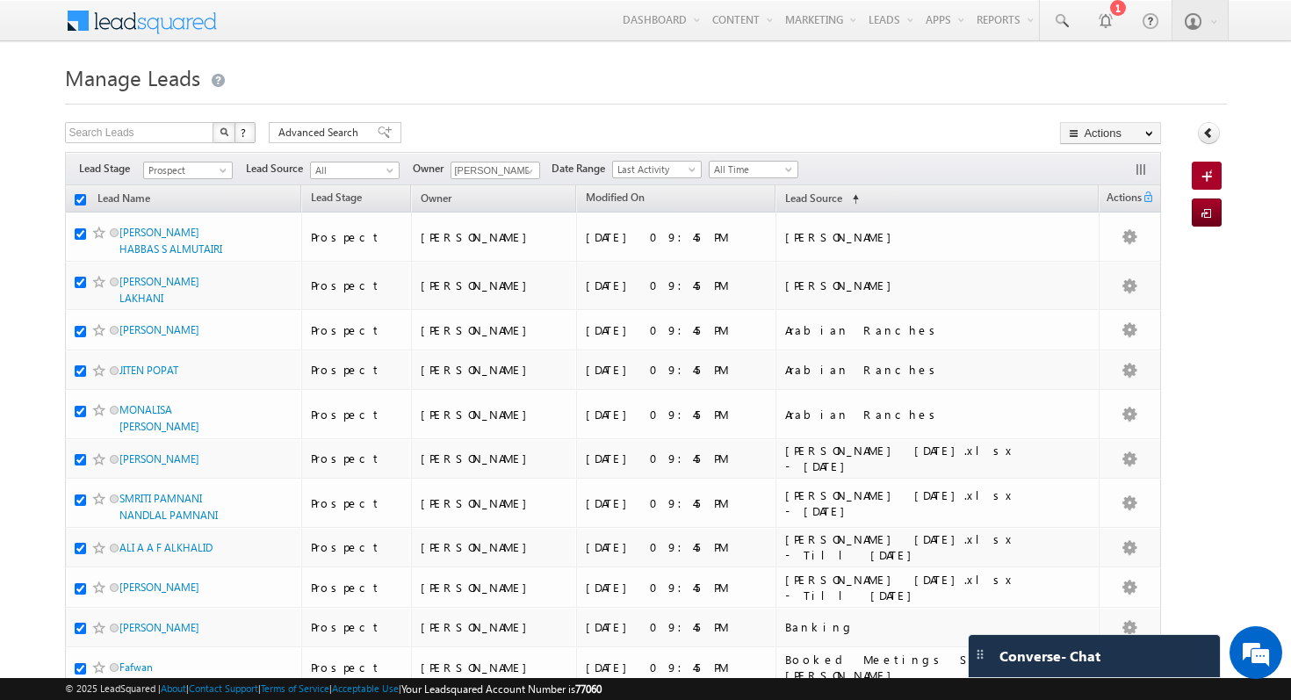
checkbox input "true"
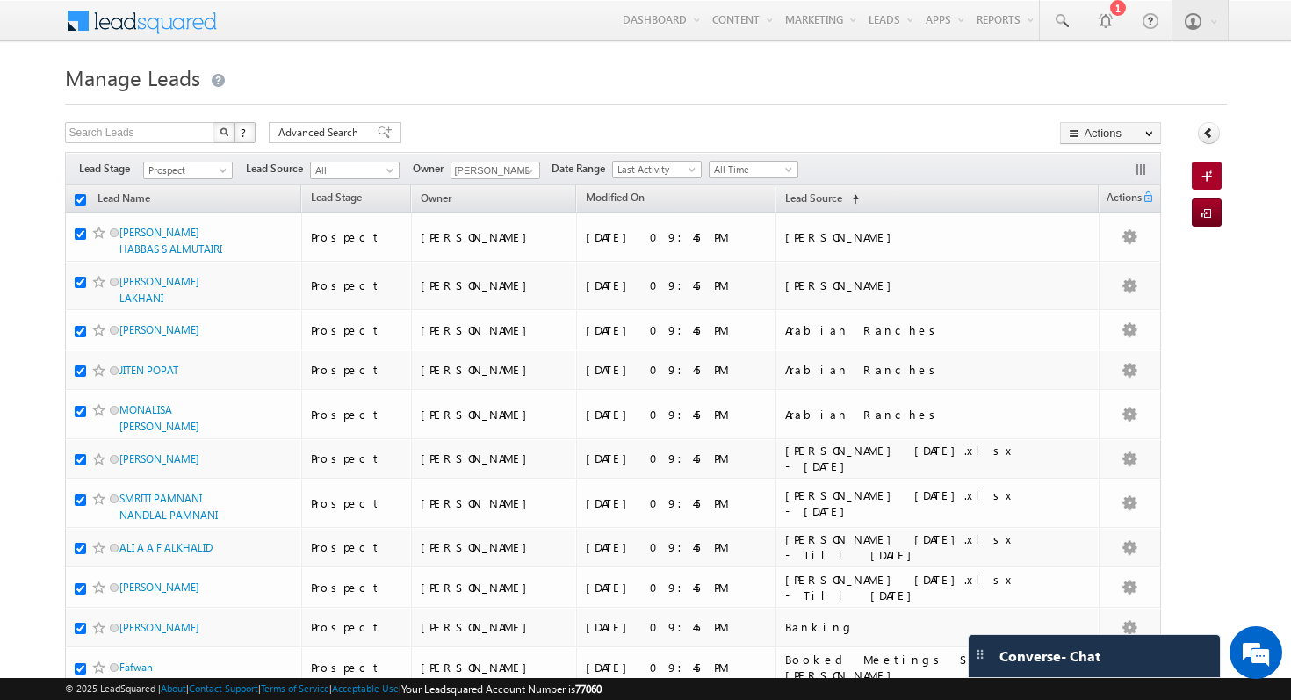
checkbox input "true"
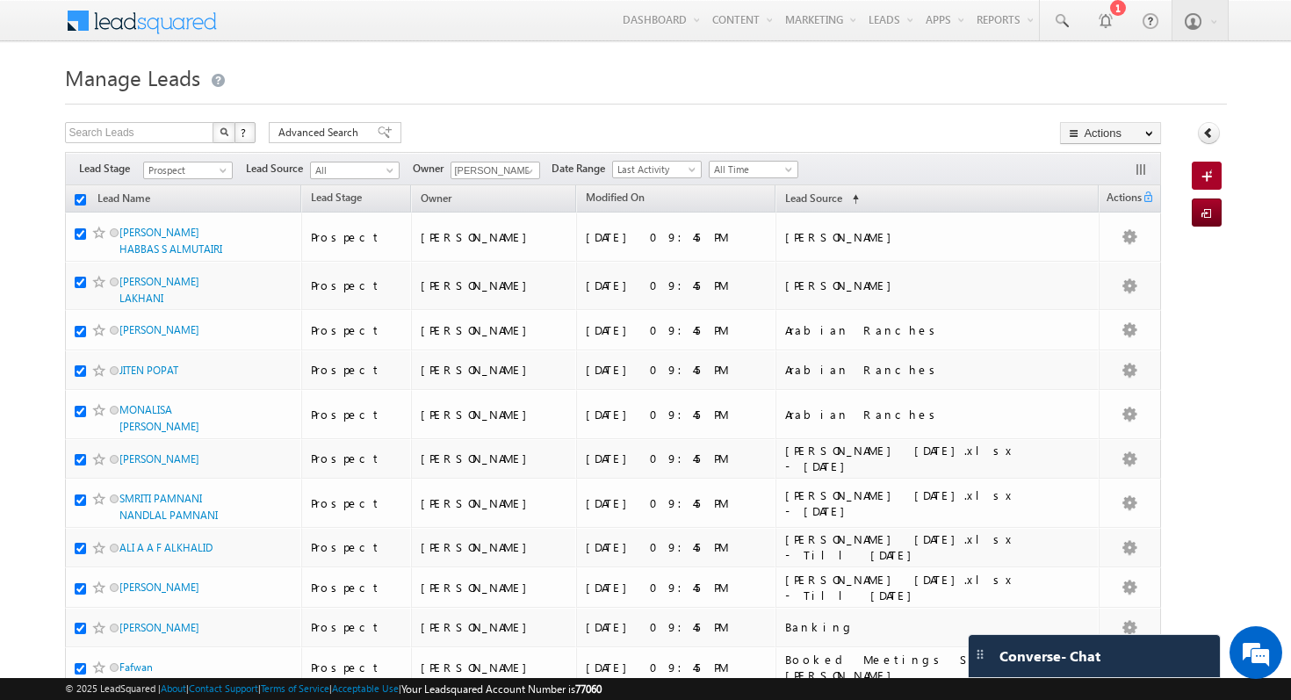
checkbox input "true"
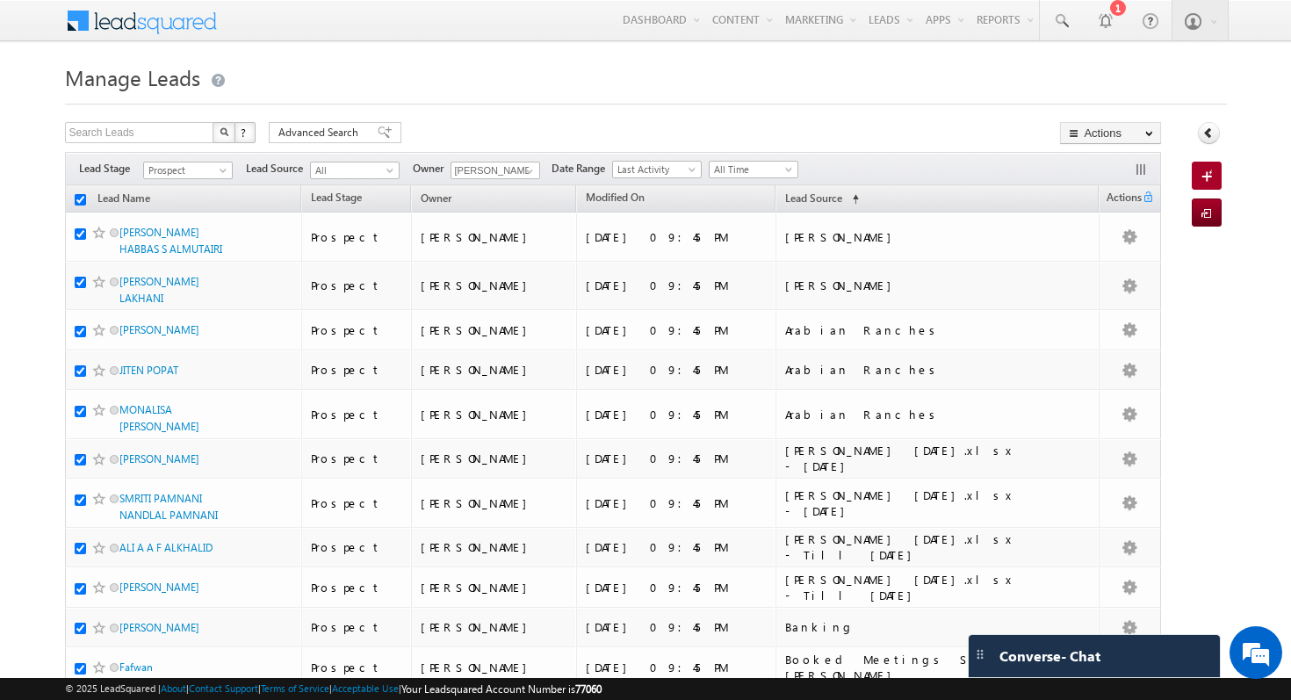
checkbox input "true"
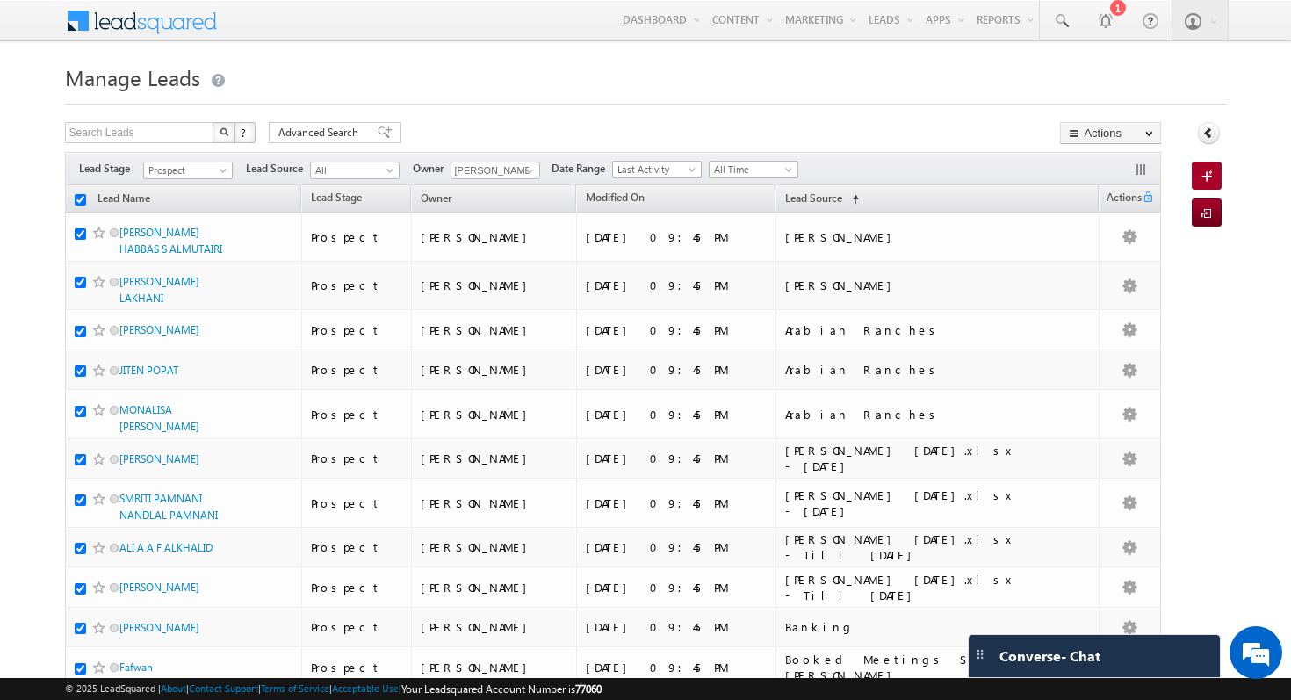
checkbox input "true"
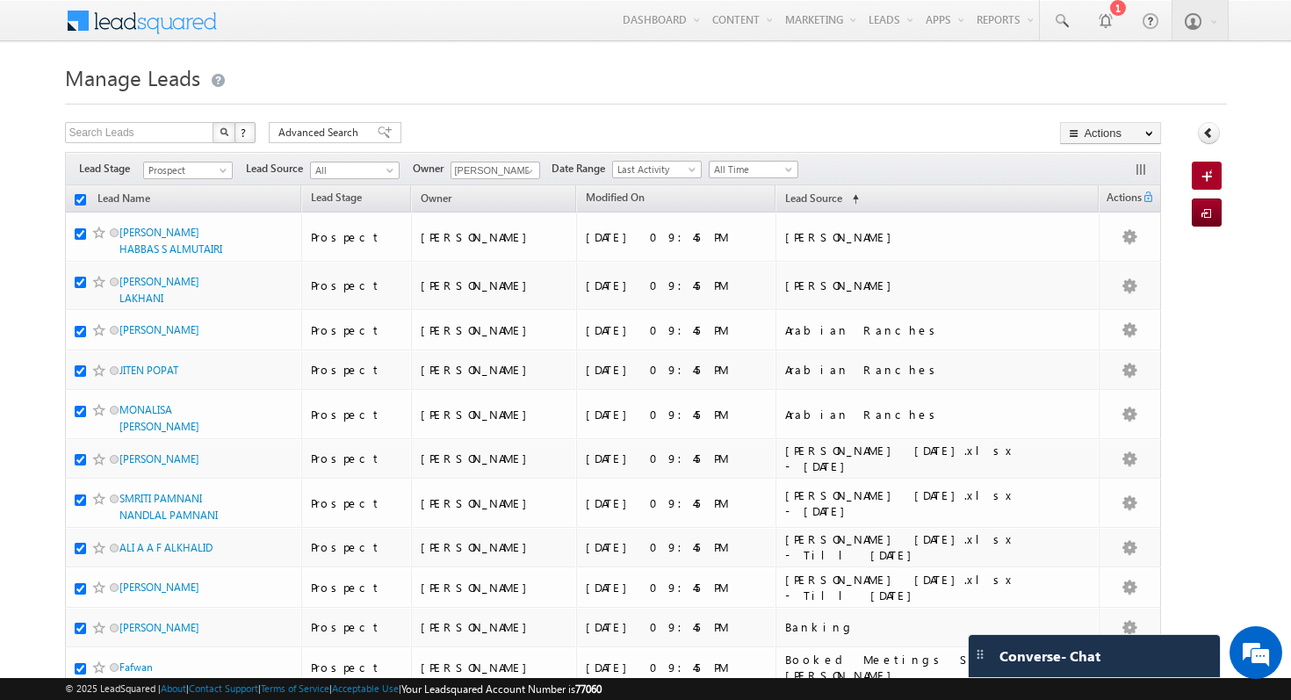
checkbox input "true"
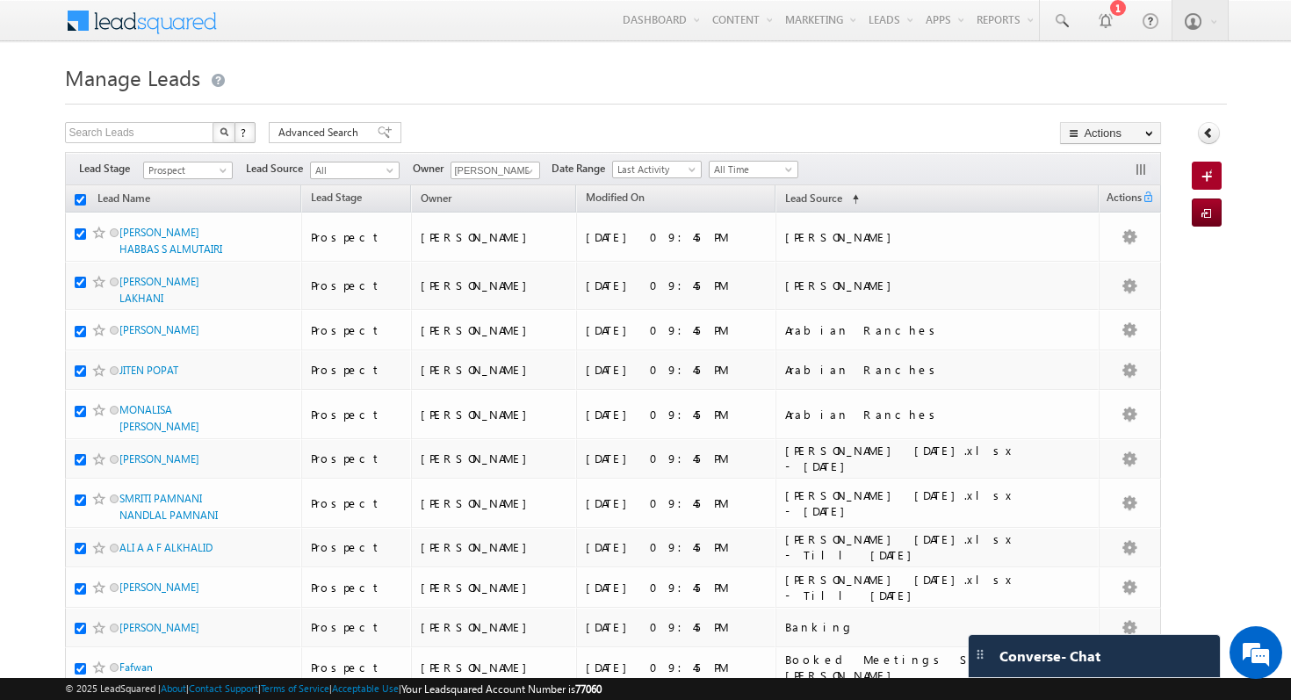
checkbox input "true"
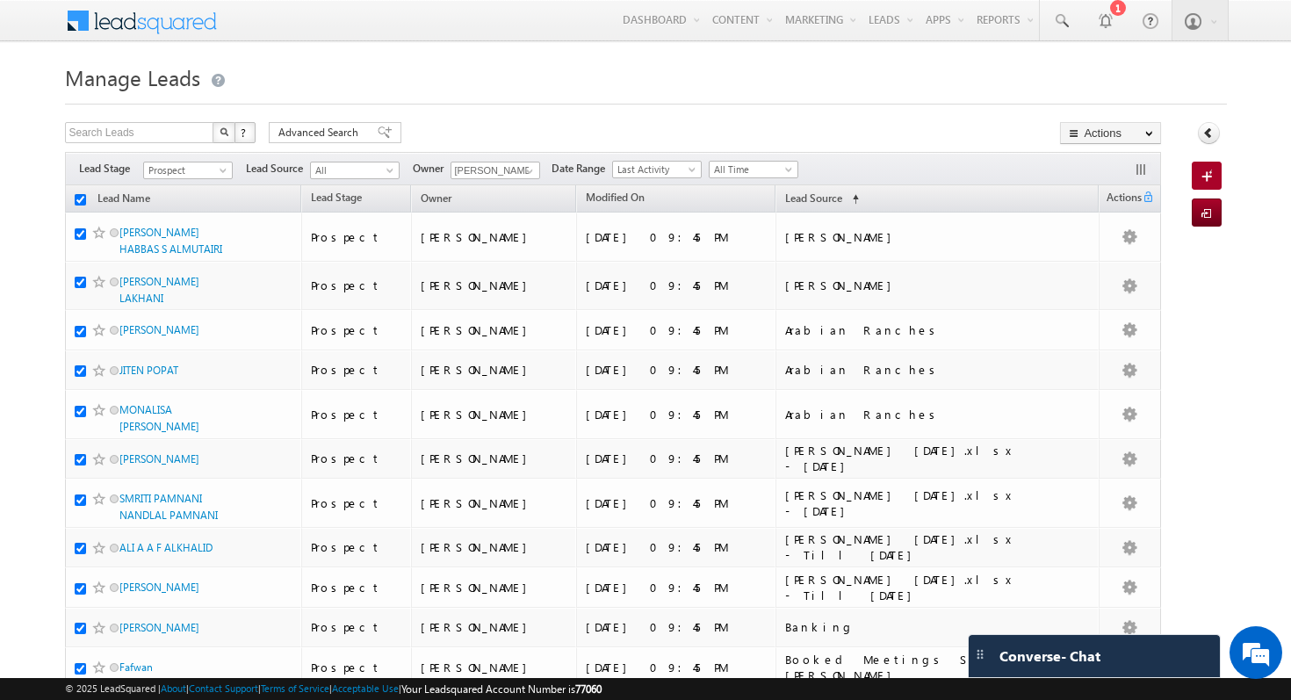
checkbox input "true"
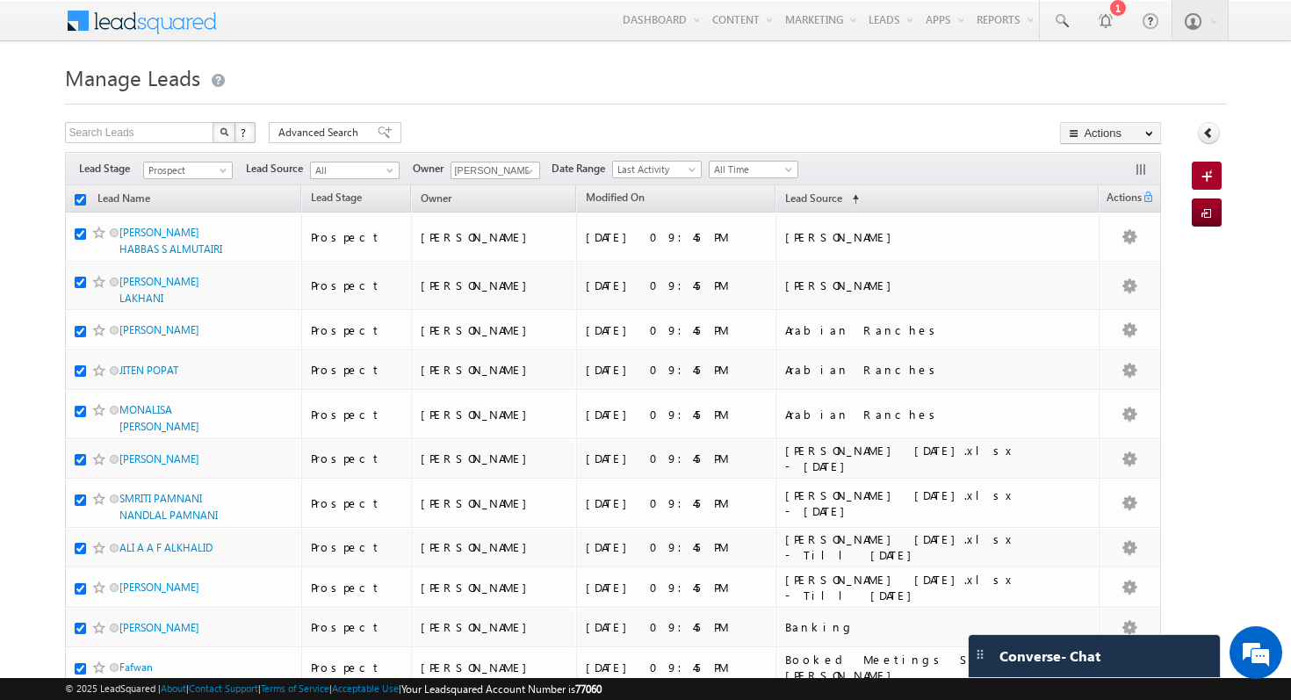
checkbox input "true"
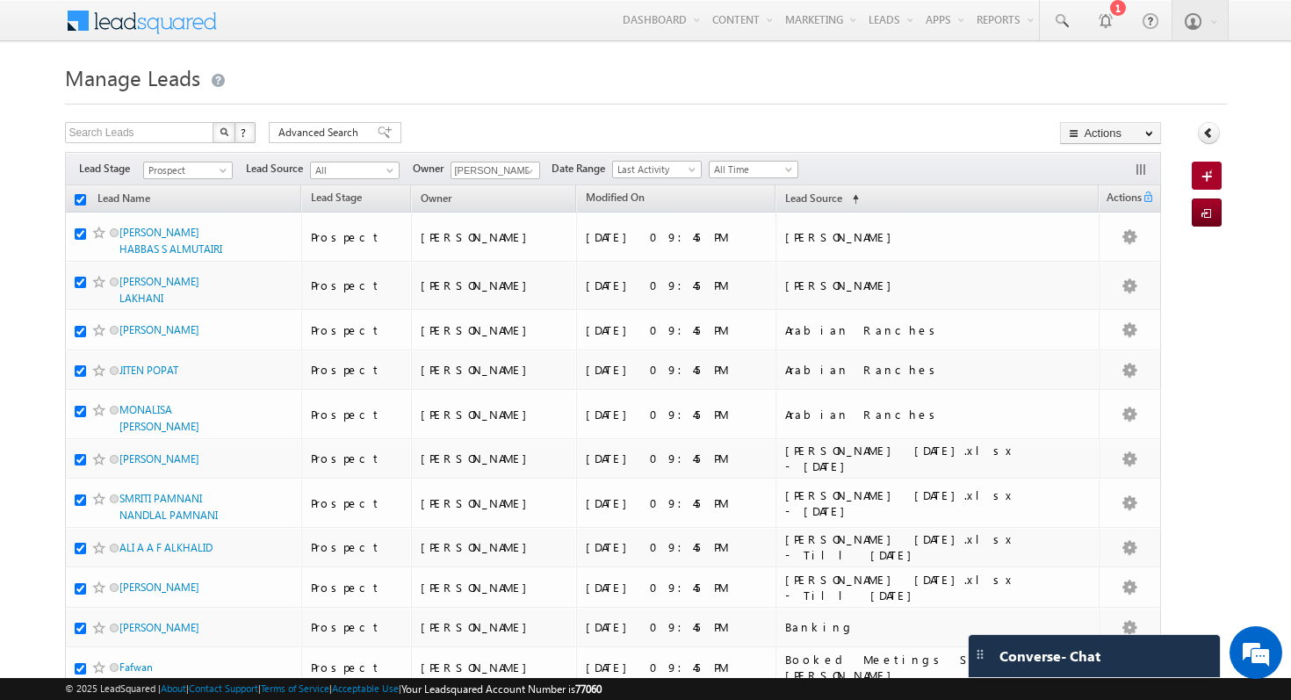
checkbox input "true"
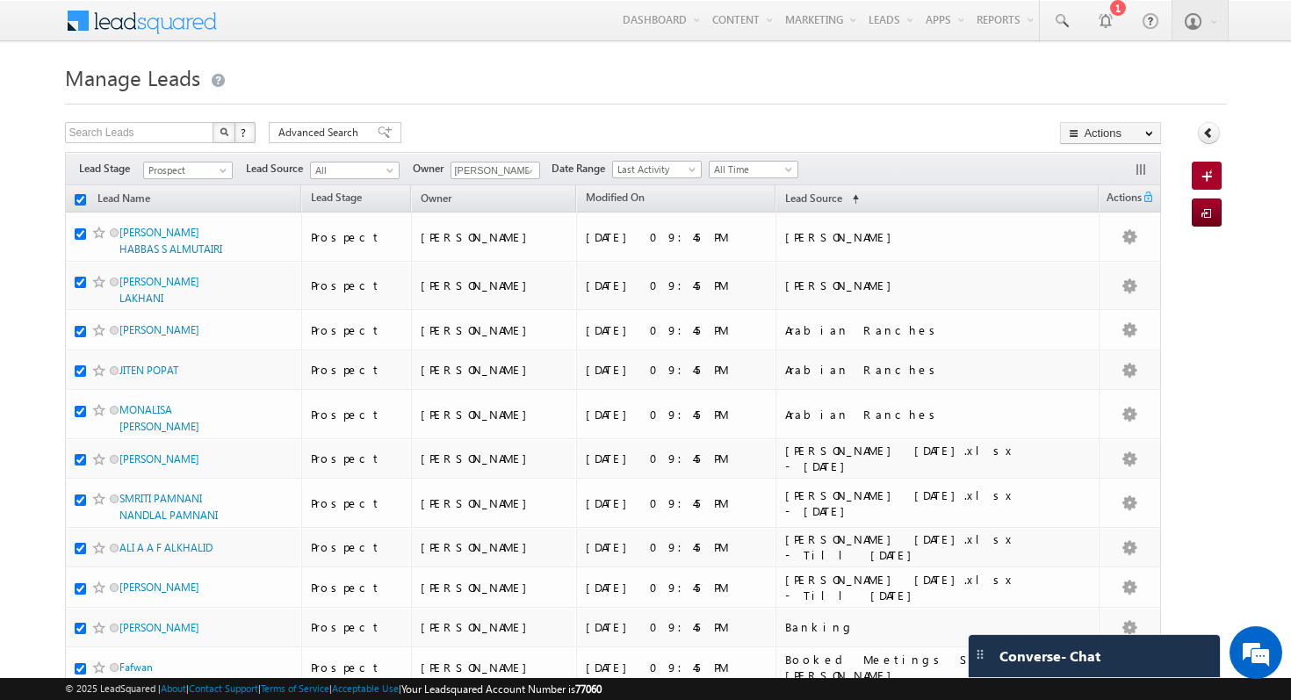
checkbox input "true"
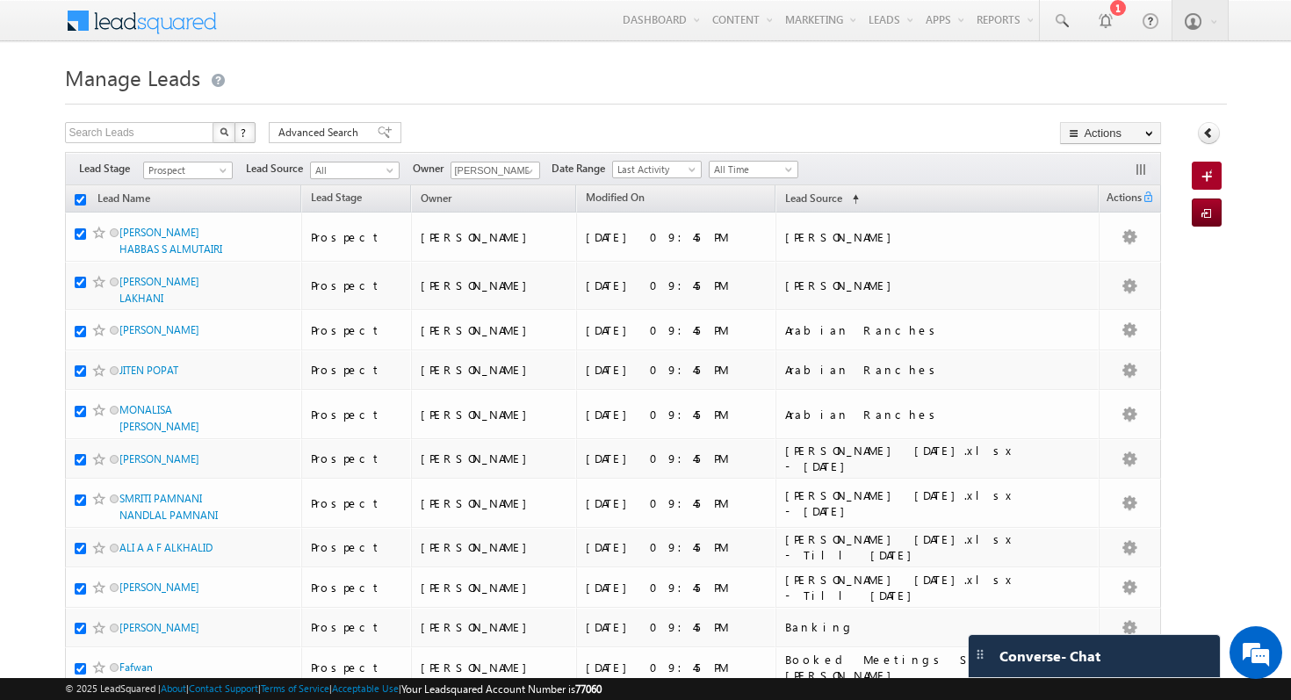
checkbox input "true"
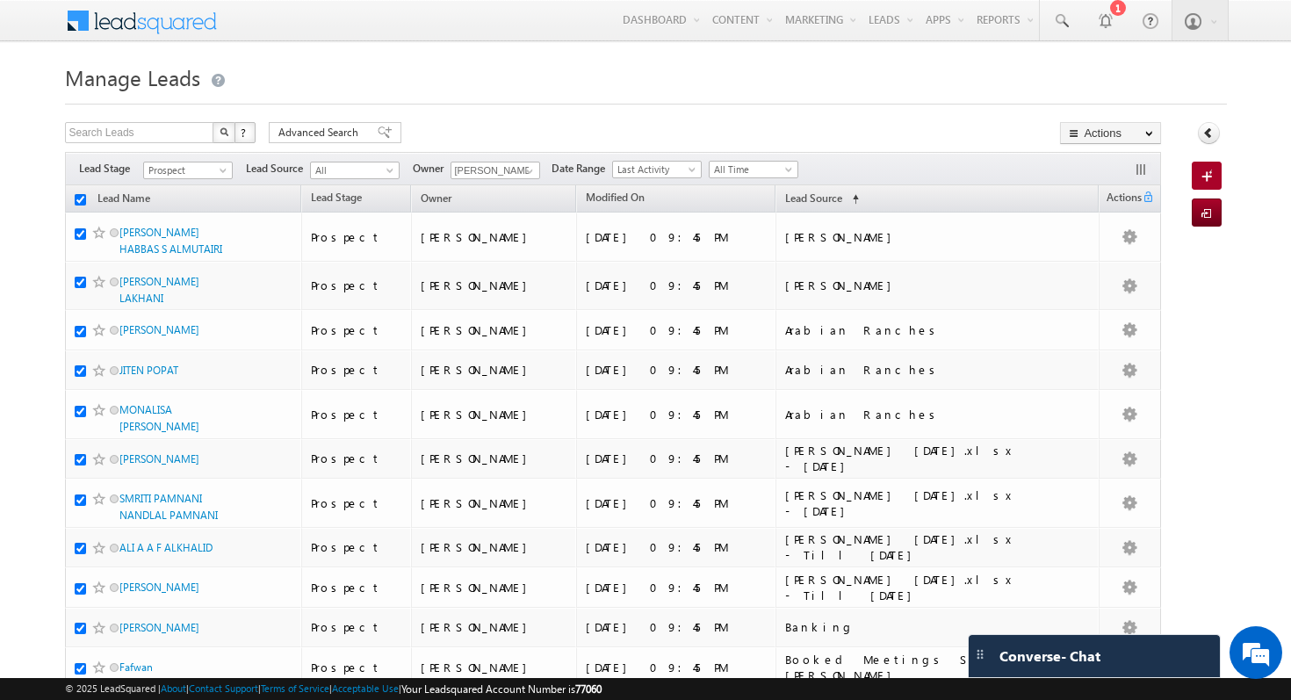
checkbox input "true"
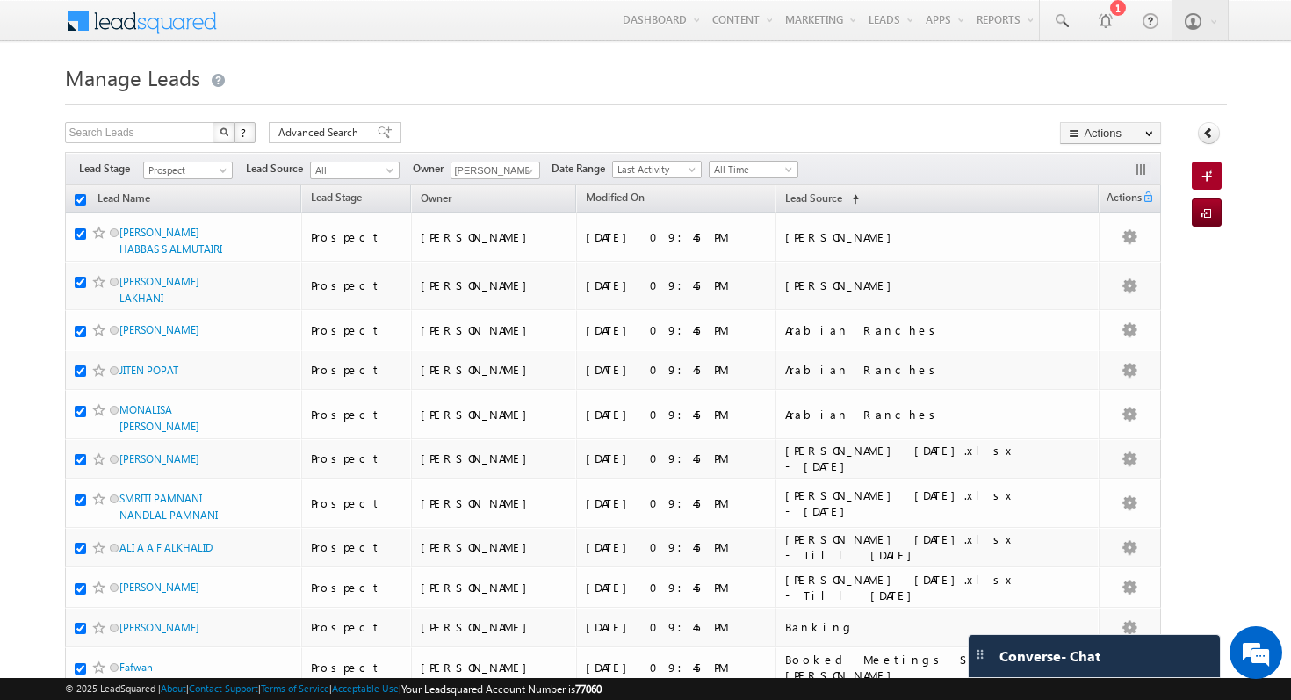
checkbox input "true"
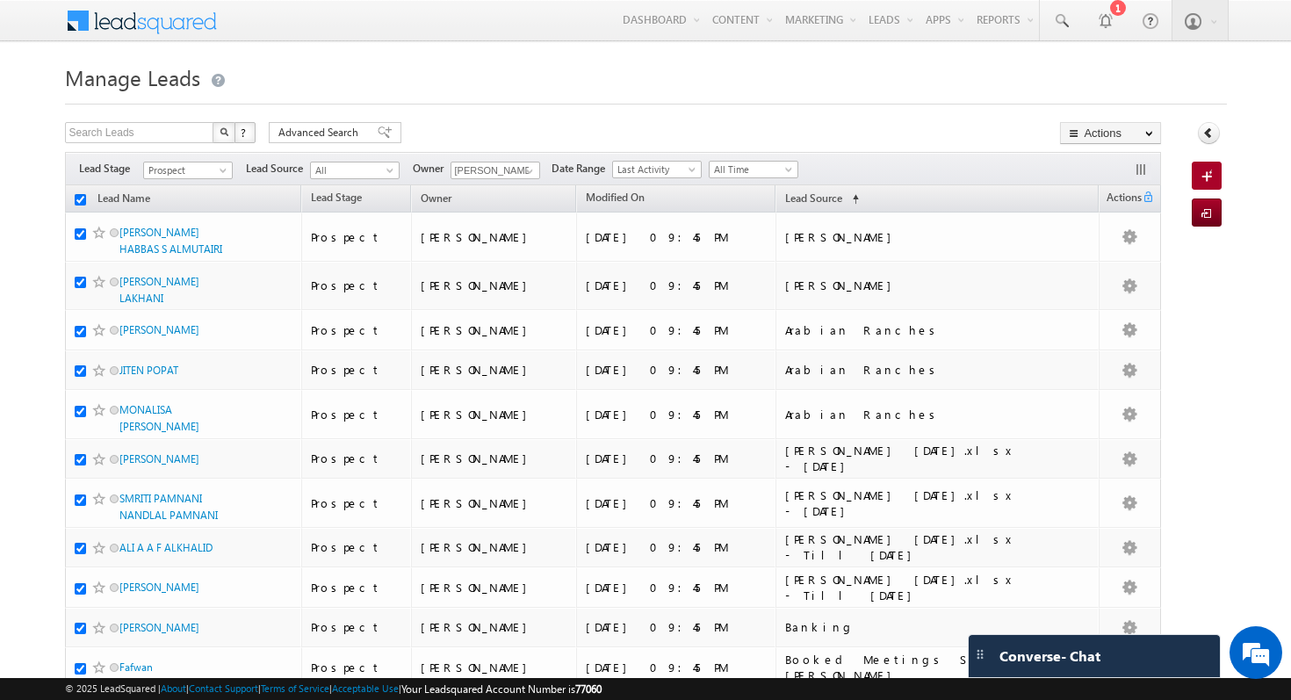
checkbox input "true"
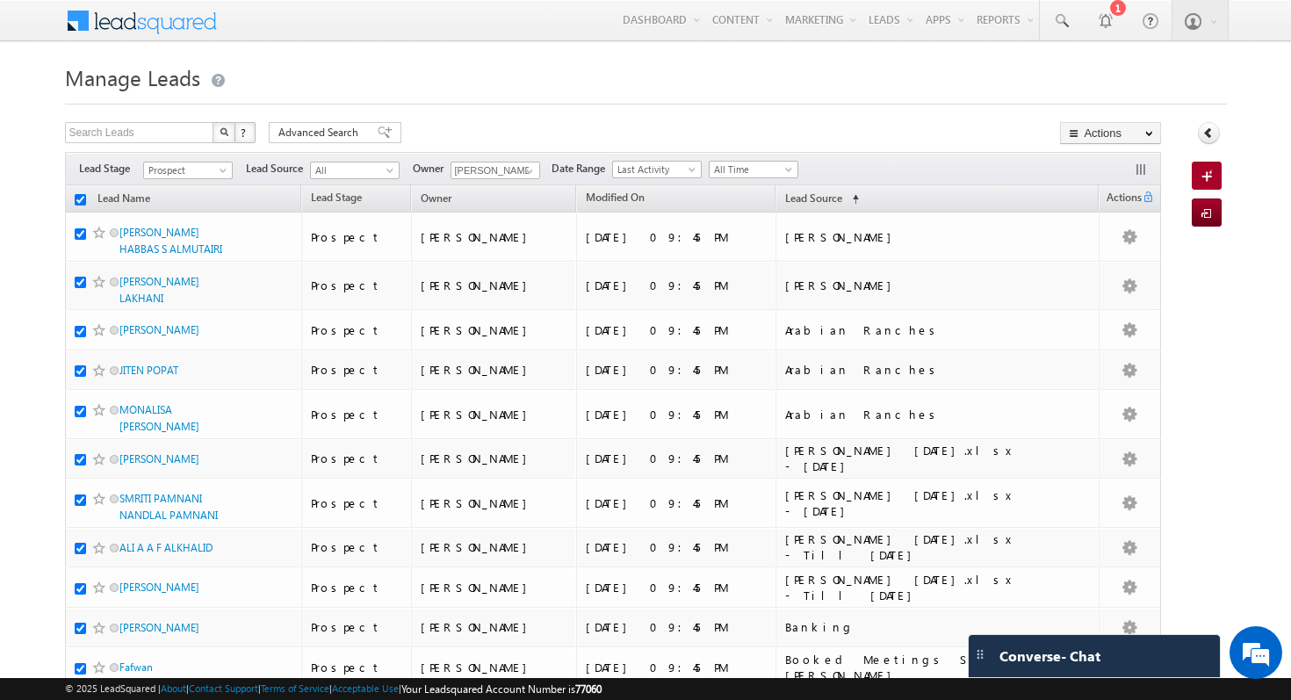
checkbox input "true"
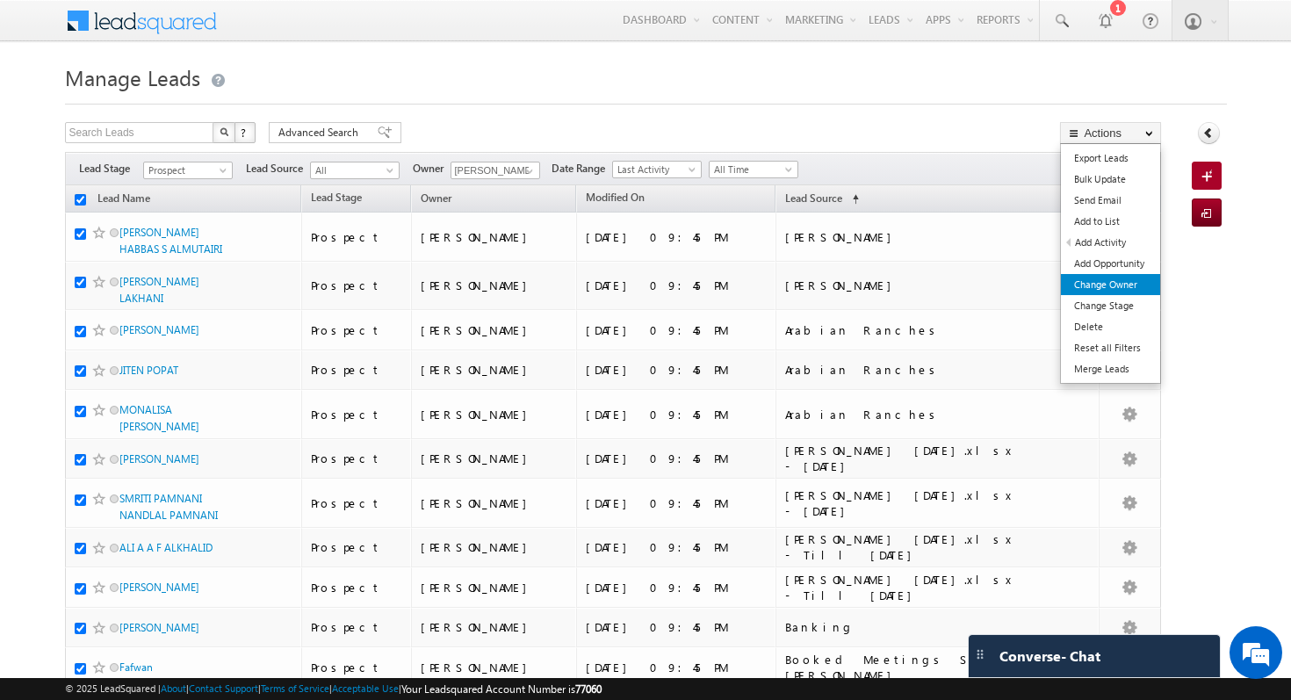
click at [1120, 291] on link "Change Owner" at bounding box center [1110, 284] width 99 height 21
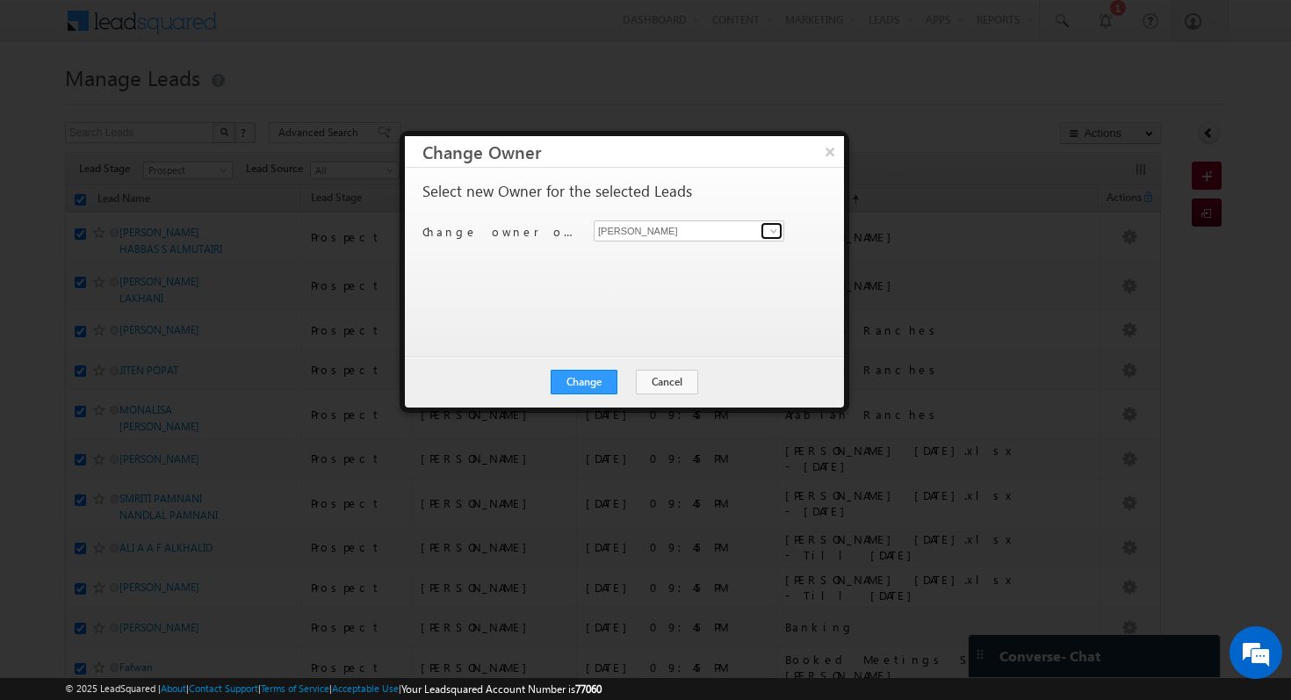
click at [767, 227] on span at bounding box center [774, 231] width 14 height 14
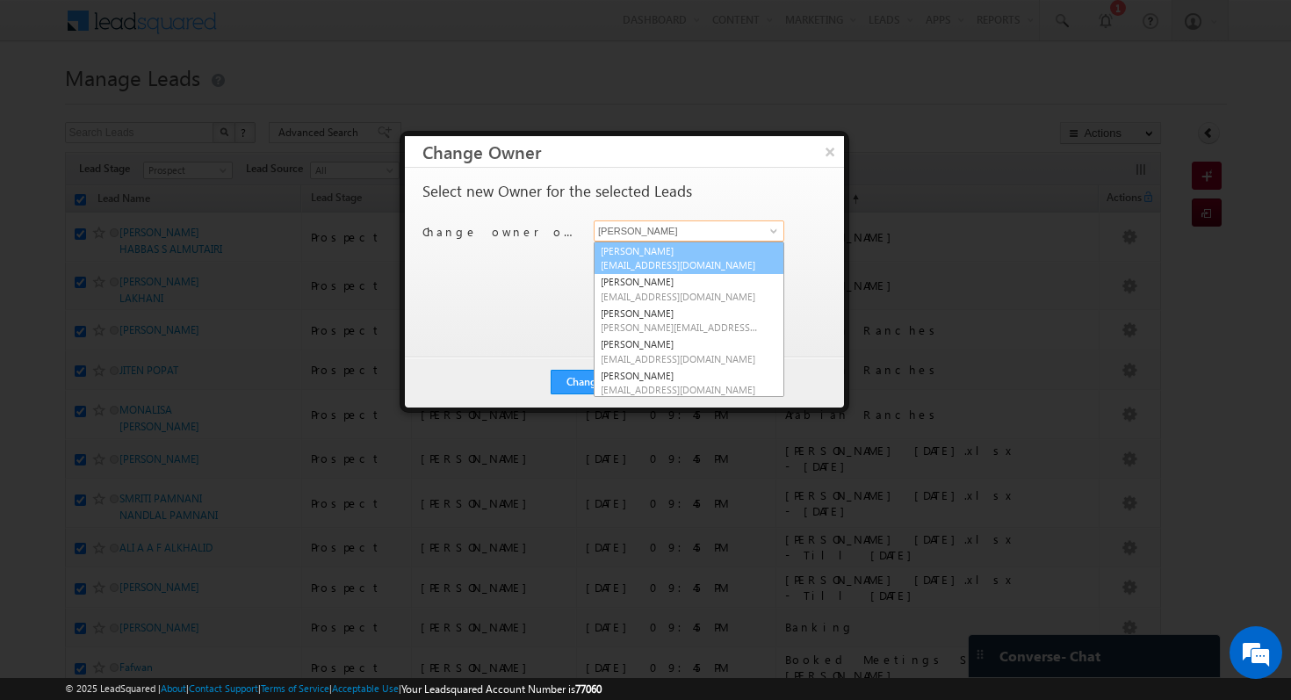
click at [719, 261] on span "[EMAIL_ADDRESS][DOMAIN_NAME]" at bounding box center [680, 264] width 158 height 13
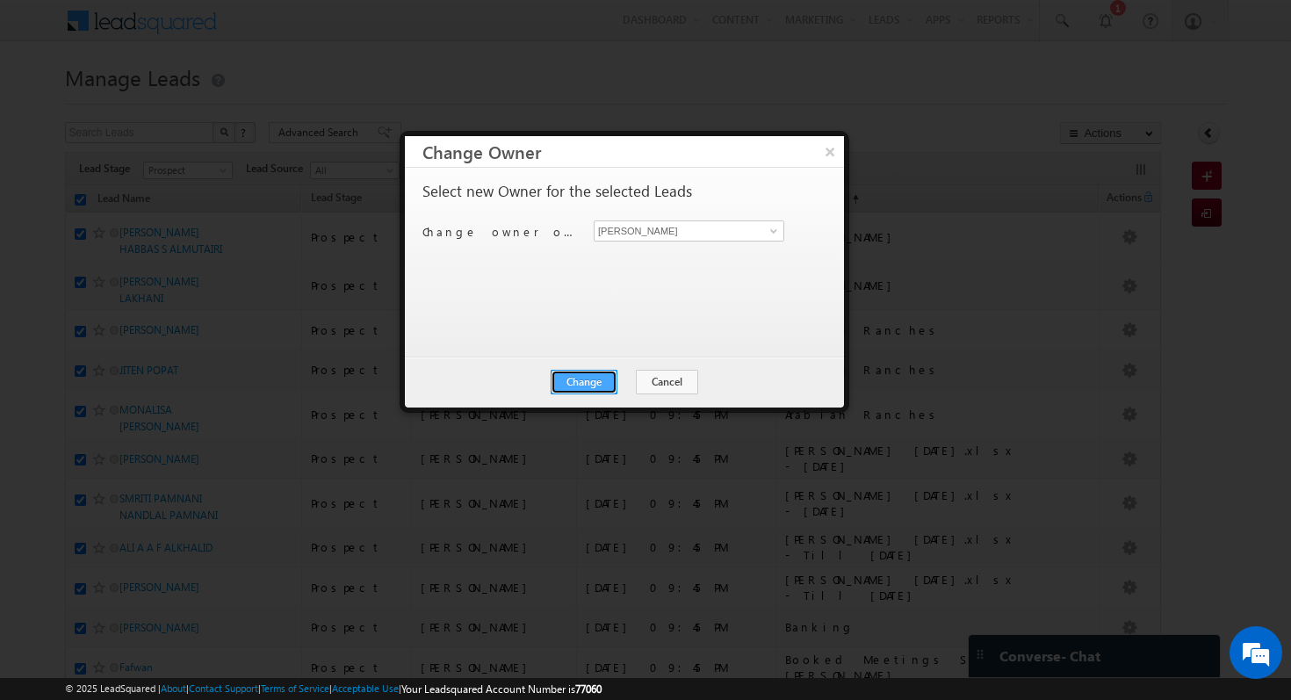
click at [596, 374] on button "Change" at bounding box center [584, 382] width 67 height 25
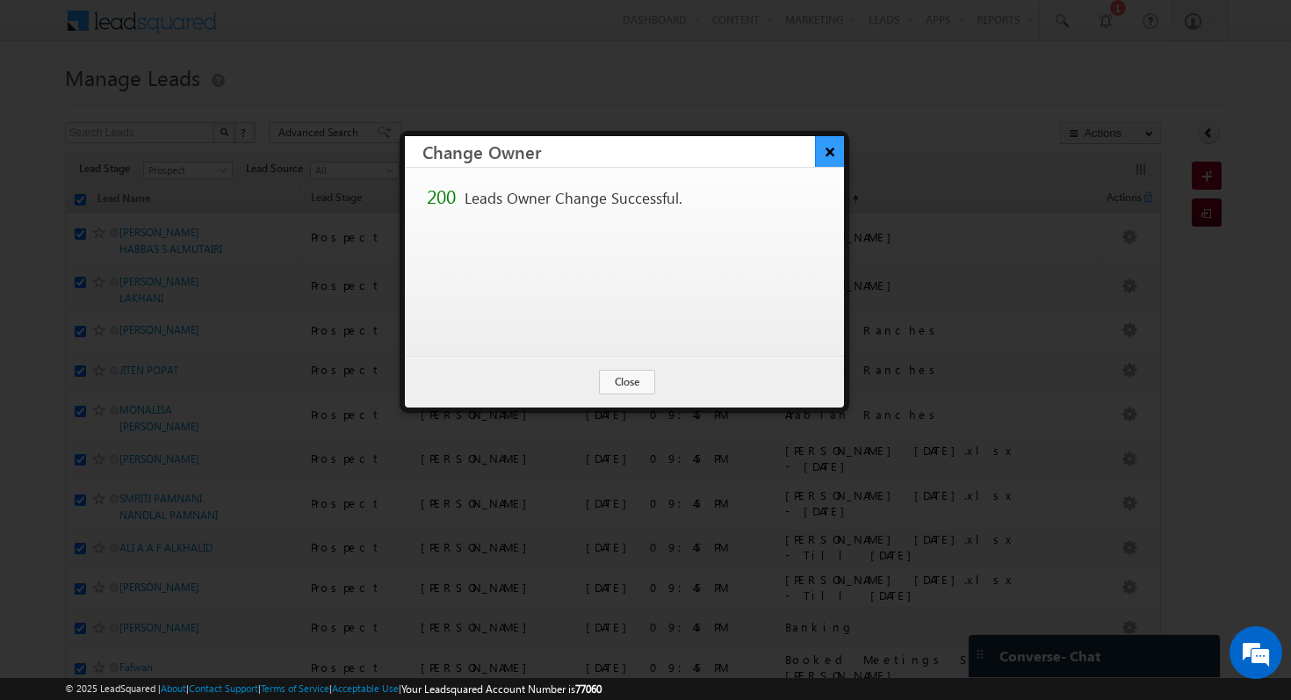
click at [836, 159] on button "×" at bounding box center [829, 151] width 29 height 31
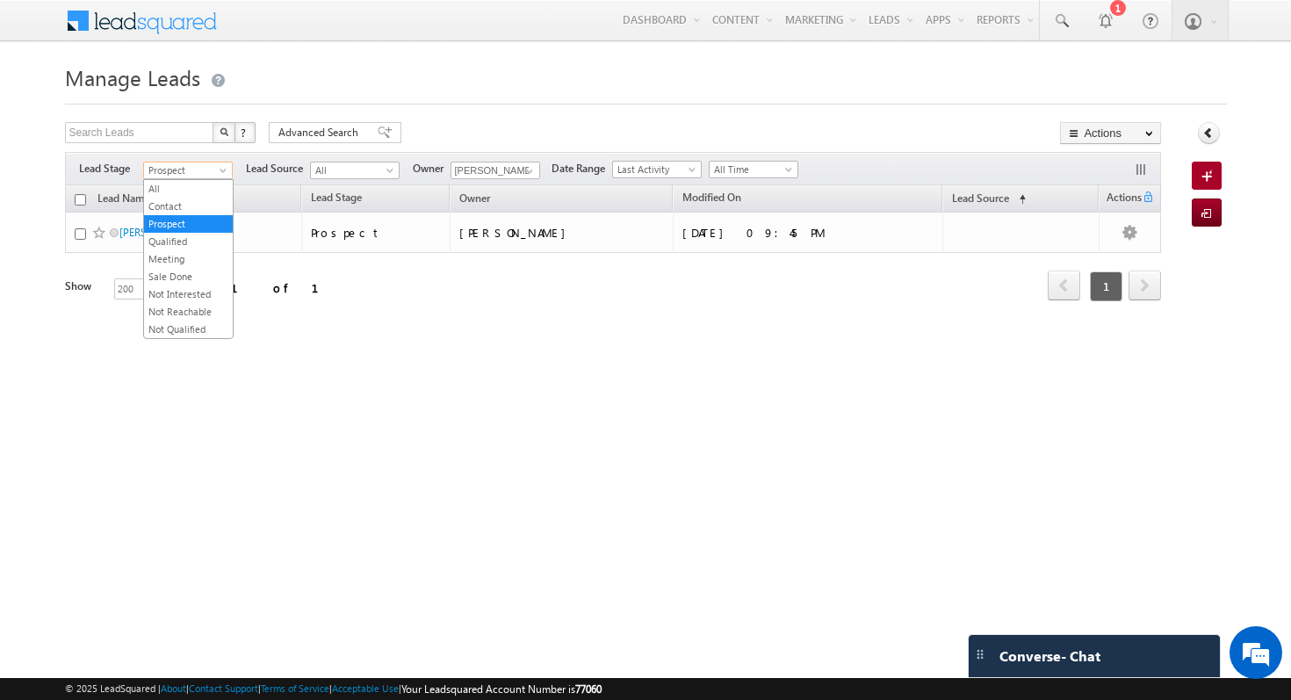
click at [216, 166] on span "Prospect" at bounding box center [185, 170] width 83 height 16
click at [180, 190] on link "All" at bounding box center [188, 189] width 89 height 16
